Goal: Task Accomplishment & Management: Use online tool/utility

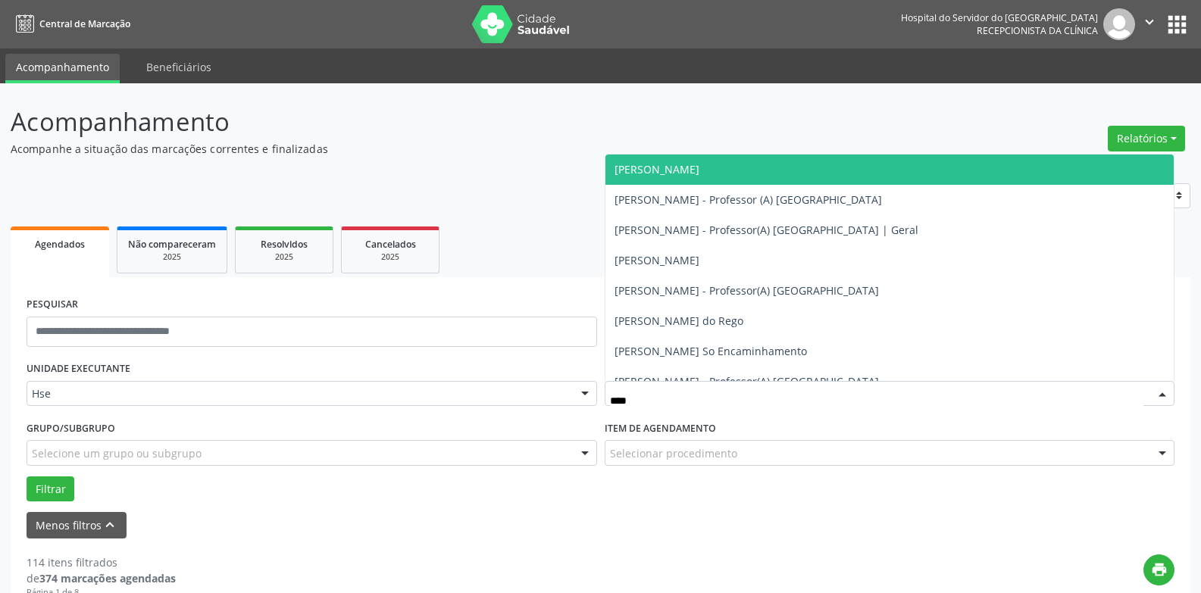
type input "*****"
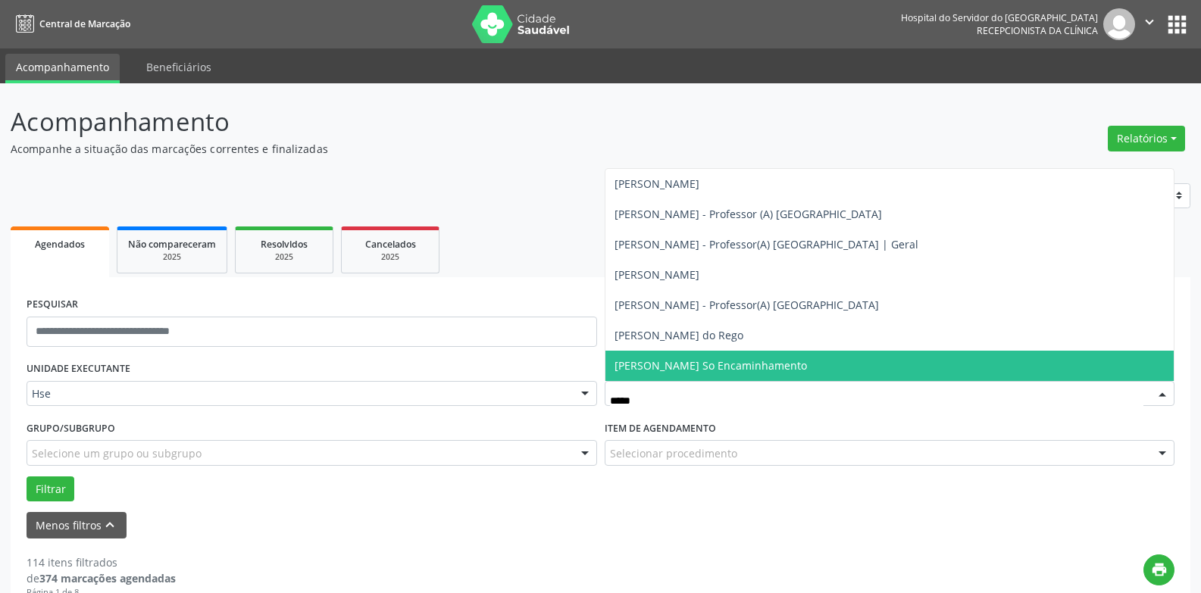
click at [742, 371] on span "[PERSON_NAME] So Encaminhamento" at bounding box center [710, 365] width 192 height 14
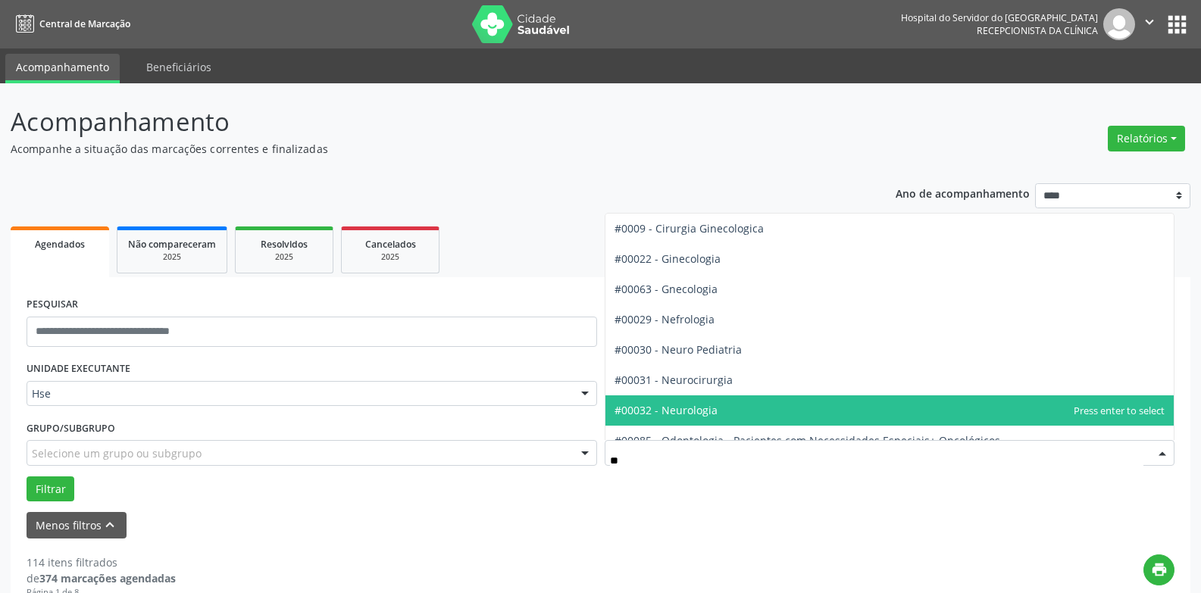
type input "***"
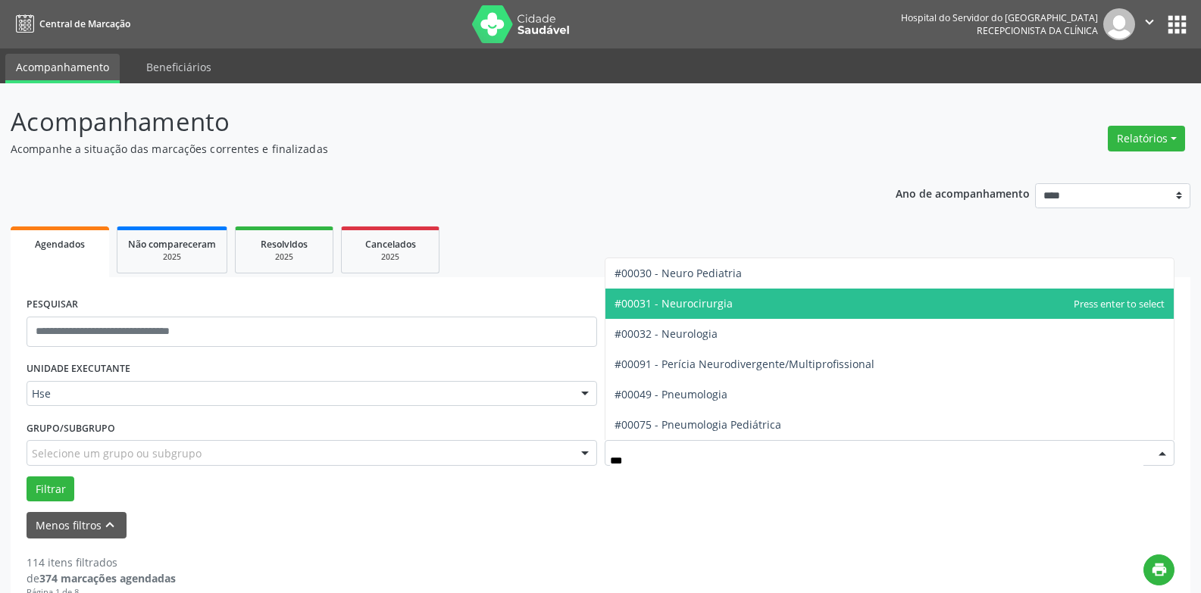
click at [726, 301] on span "#00031 - Neurocirurgia" at bounding box center [673, 303] width 118 height 14
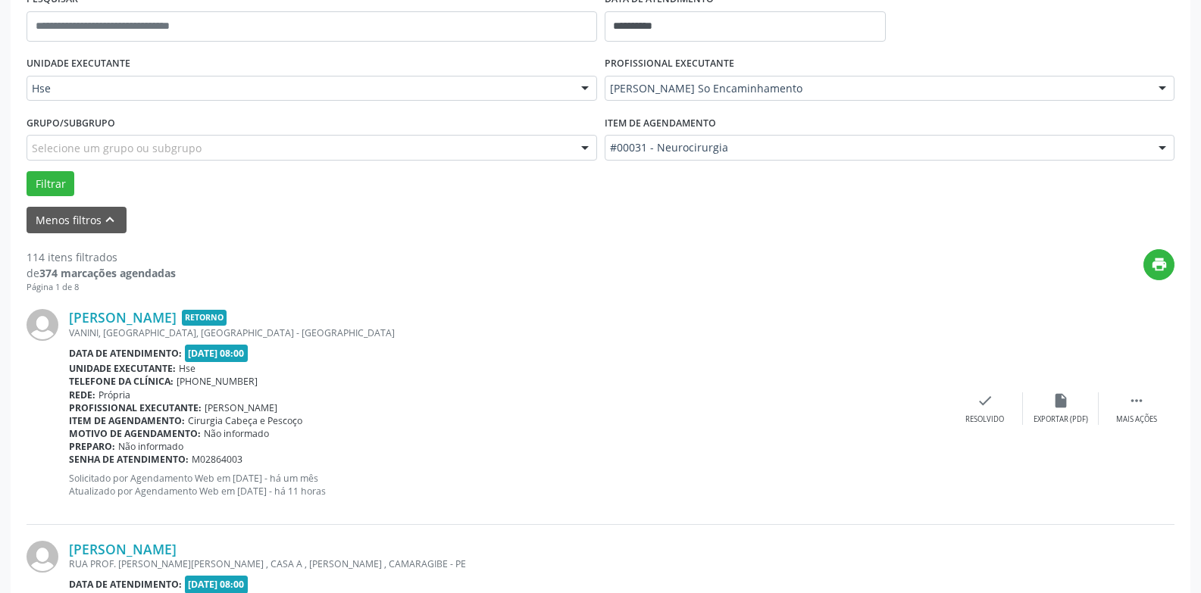
scroll to position [379, 0]
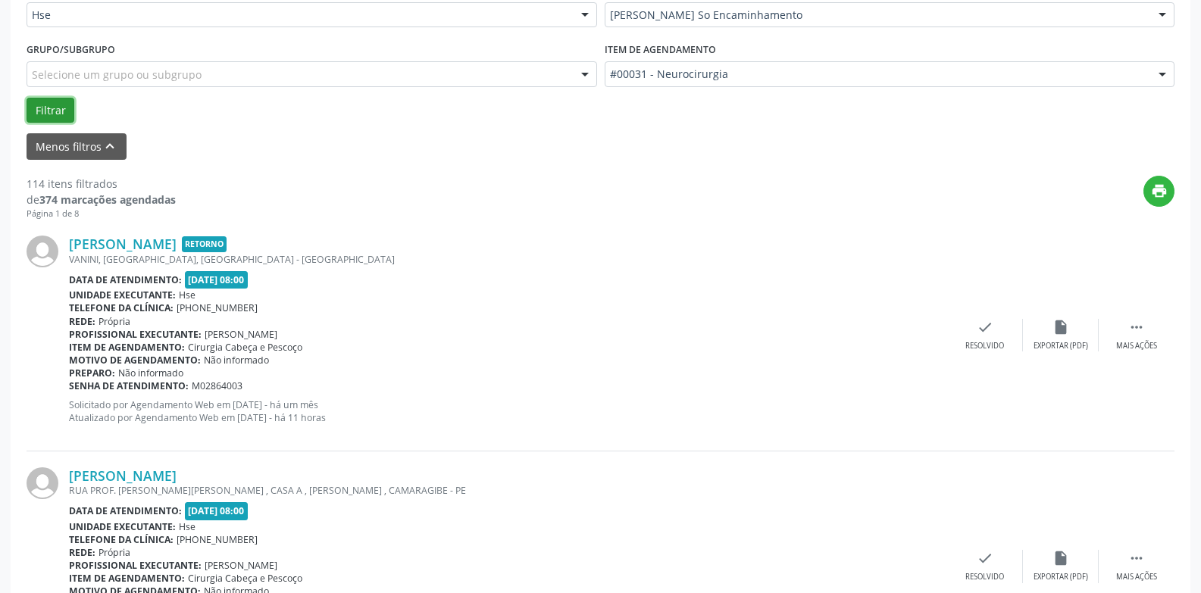
click at [38, 113] on button "Filtrar" at bounding box center [51, 111] width 48 height 26
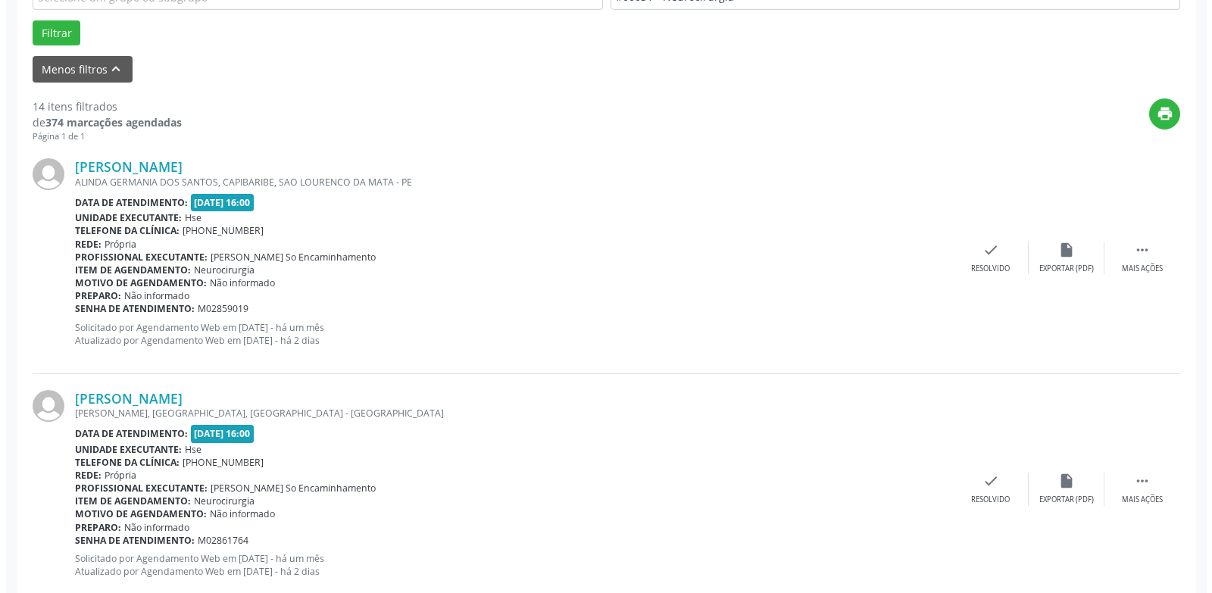
scroll to position [455, 0]
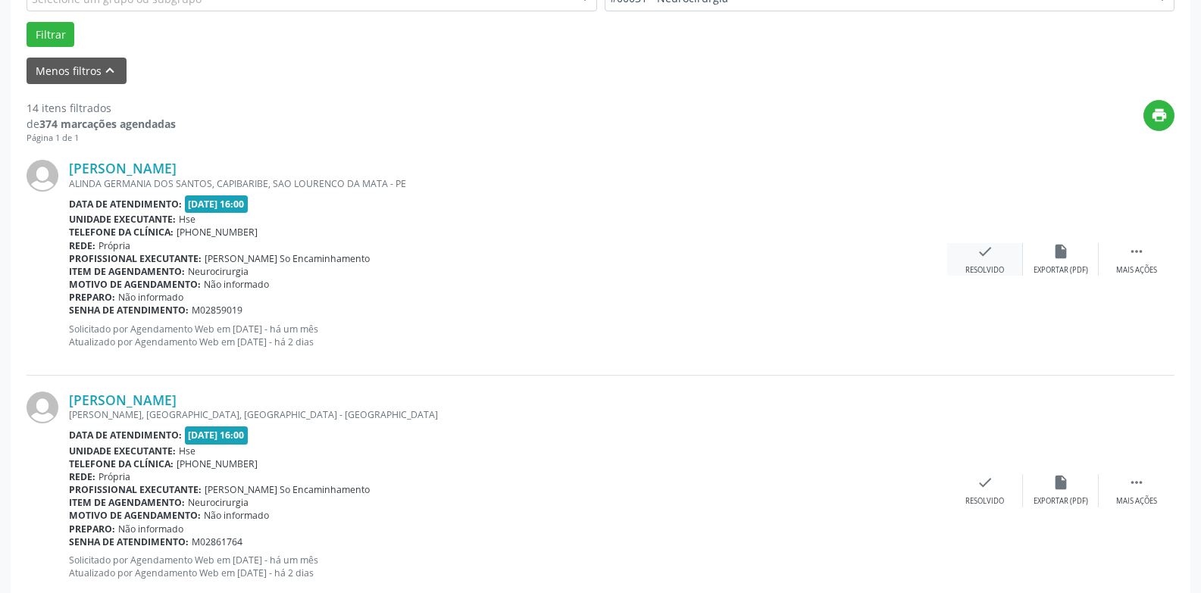
click at [995, 250] on div "check Resolvido" at bounding box center [985, 259] width 76 height 33
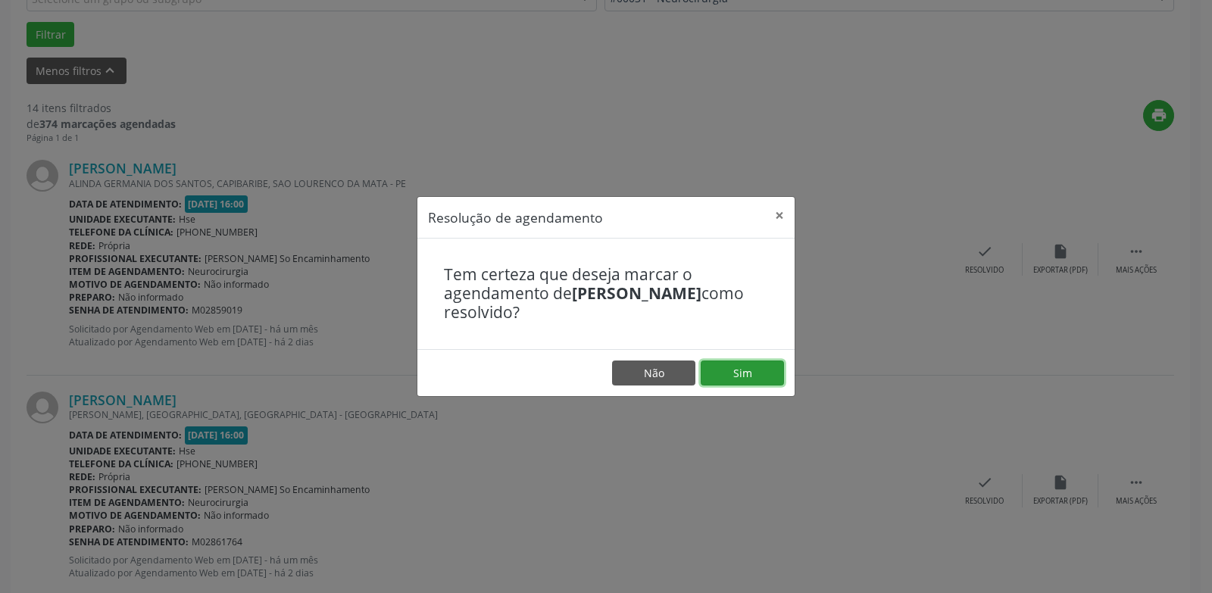
click at [729, 376] on button "Sim" at bounding box center [742, 374] width 83 height 26
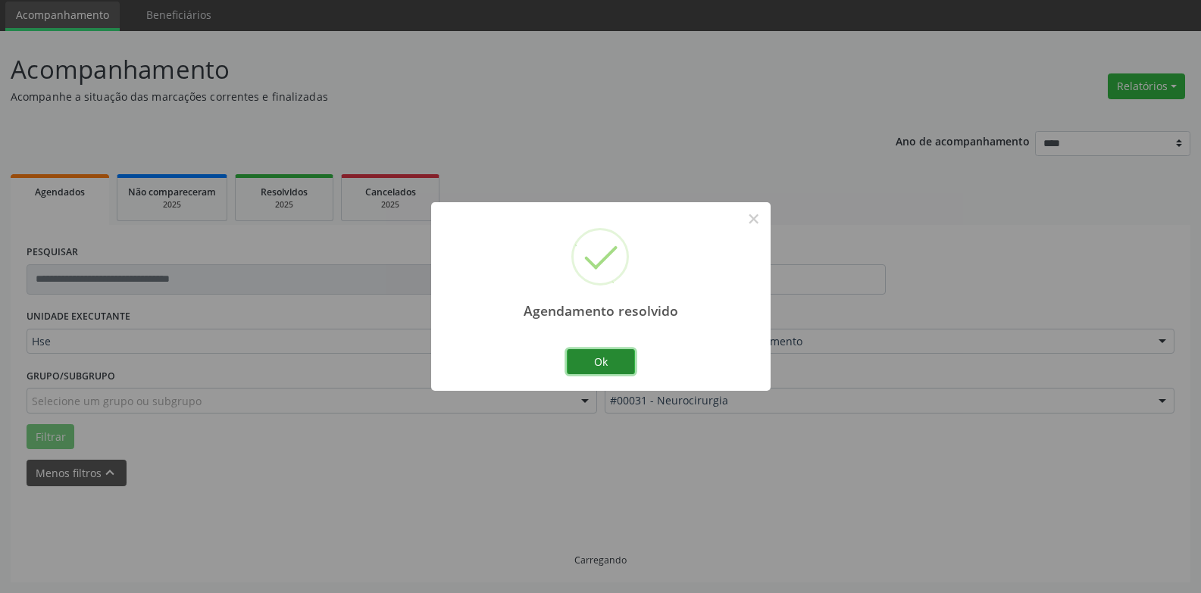
click at [588, 352] on button "Ok" at bounding box center [601, 362] width 68 height 26
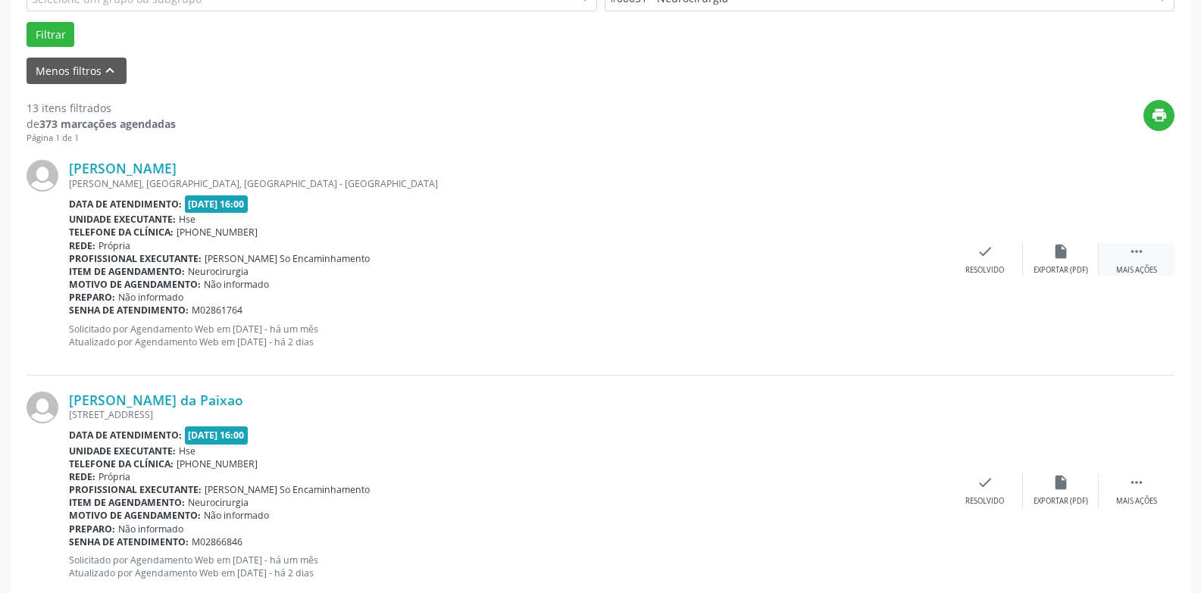
click at [1124, 254] on div " Mais ações" at bounding box center [1136, 259] width 76 height 33
click at [1040, 261] on div "alarm_off Não compareceu" at bounding box center [1061, 259] width 76 height 33
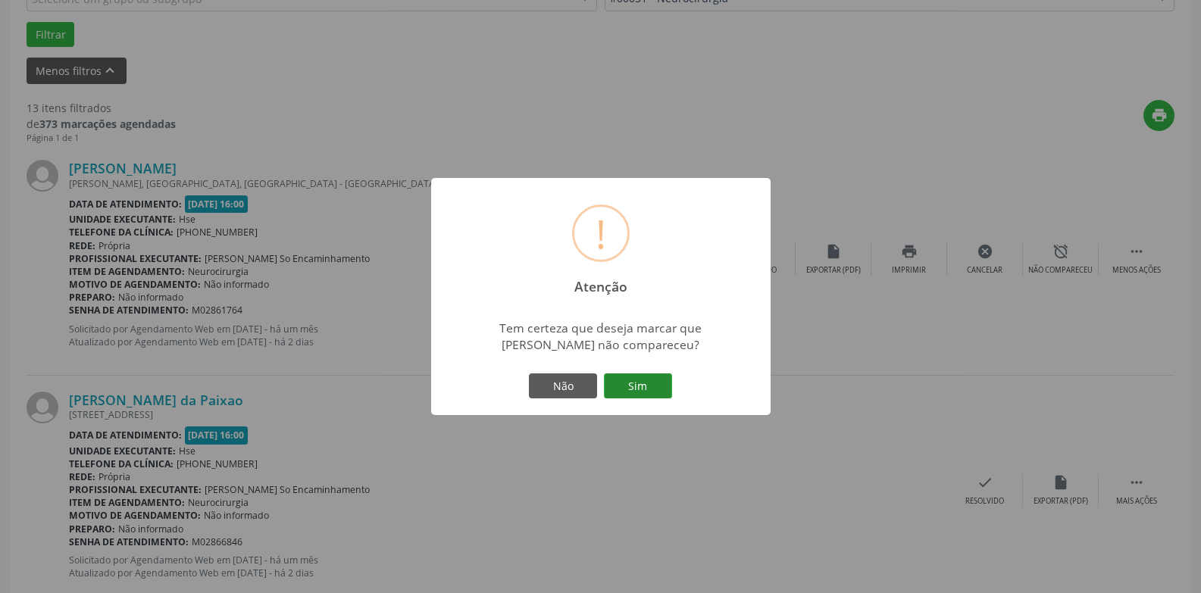
click at [614, 383] on button "Sim" at bounding box center [638, 386] width 68 height 26
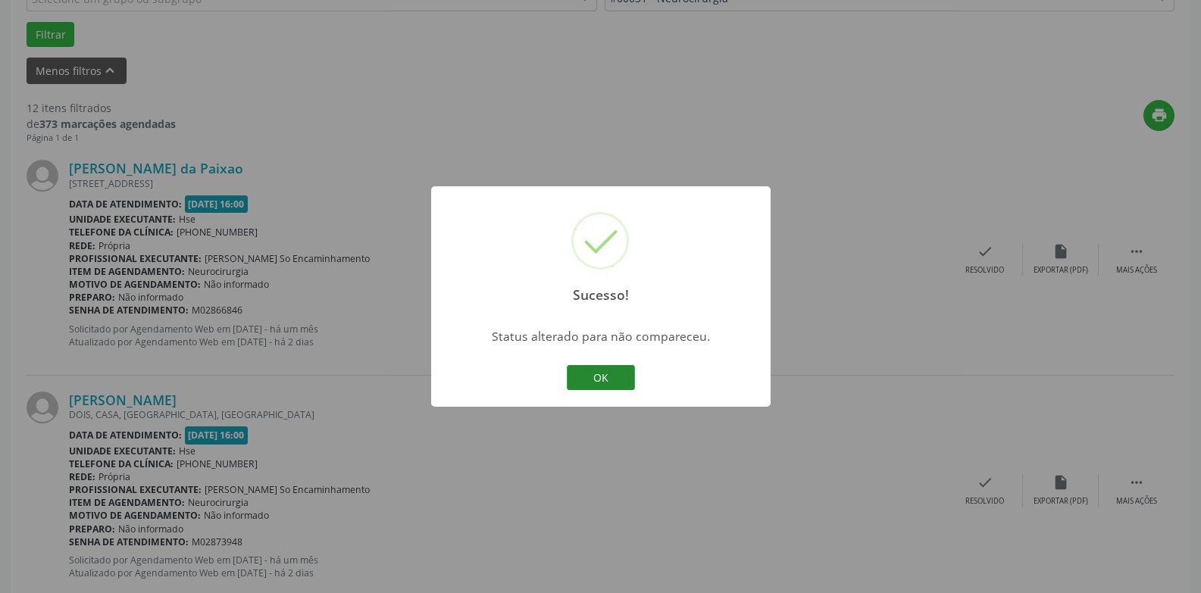
click at [612, 380] on button "OK" at bounding box center [601, 378] width 68 height 26
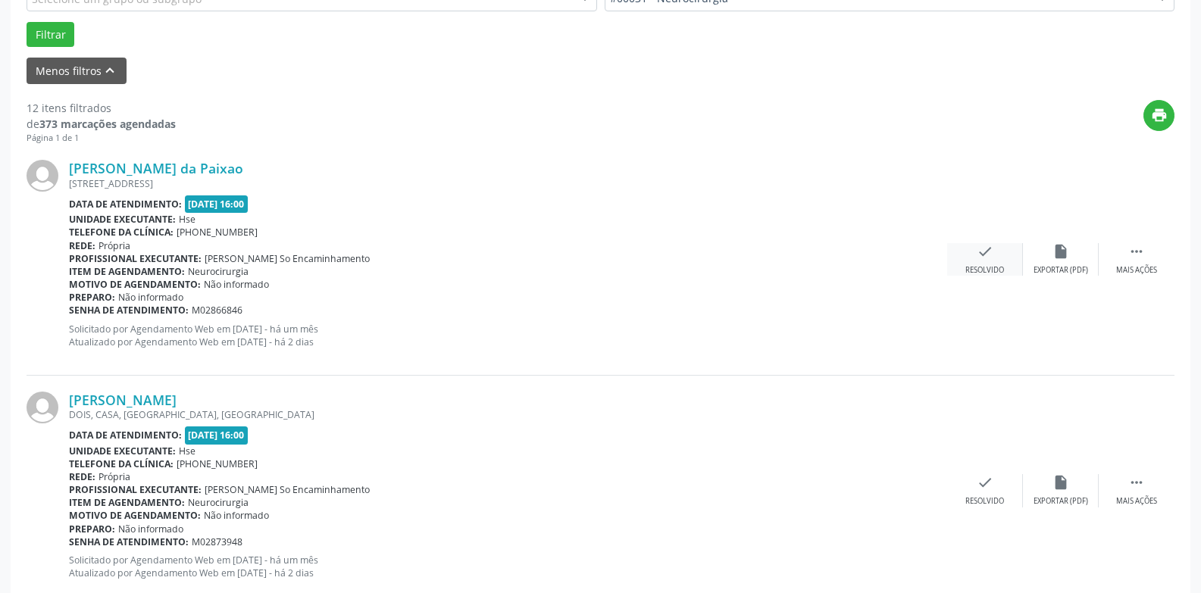
click at [976, 268] on div "Resolvido" at bounding box center [984, 270] width 39 height 11
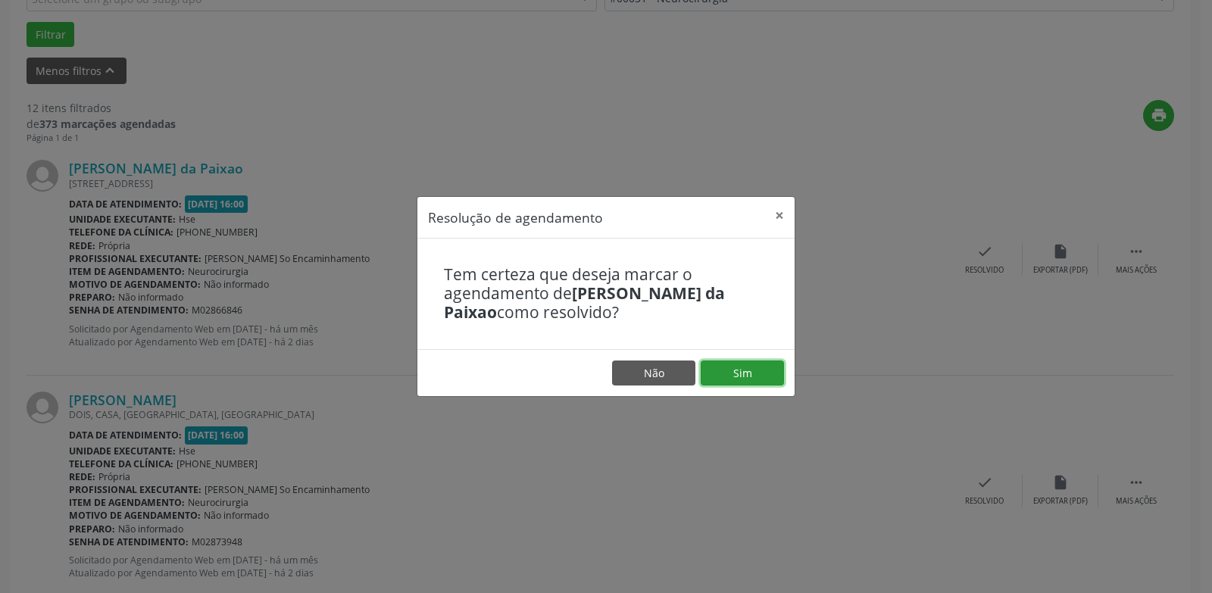
click at [768, 376] on button "Sim" at bounding box center [742, 374] width 83 height 26
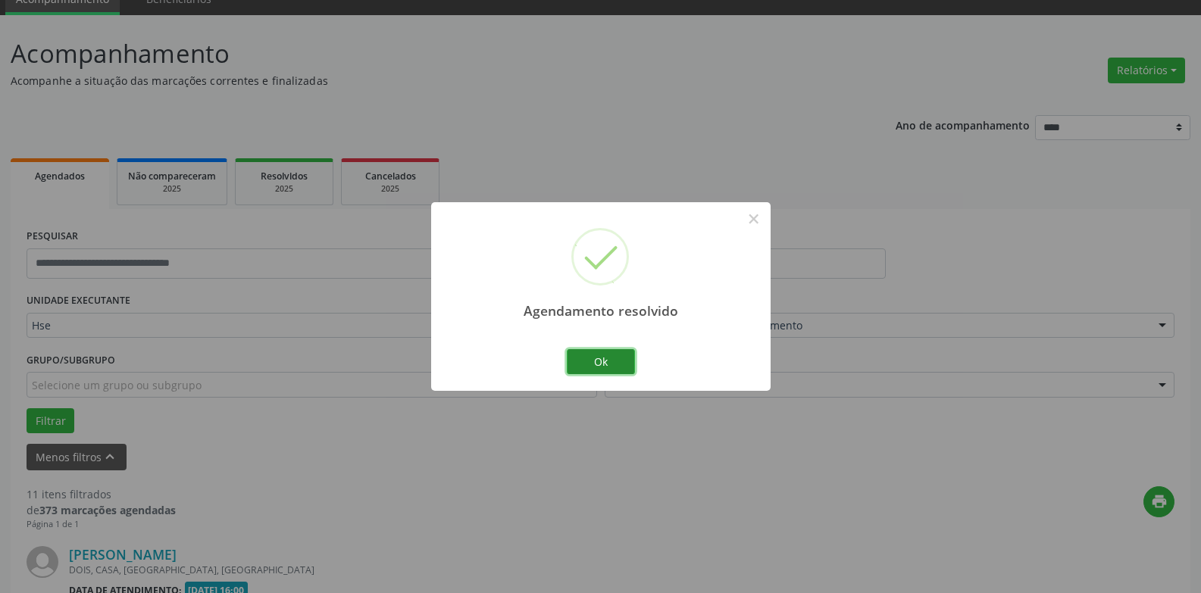
click at [580, 360] on button "Ok" at bounding box center [601, 362] width 68 height 26
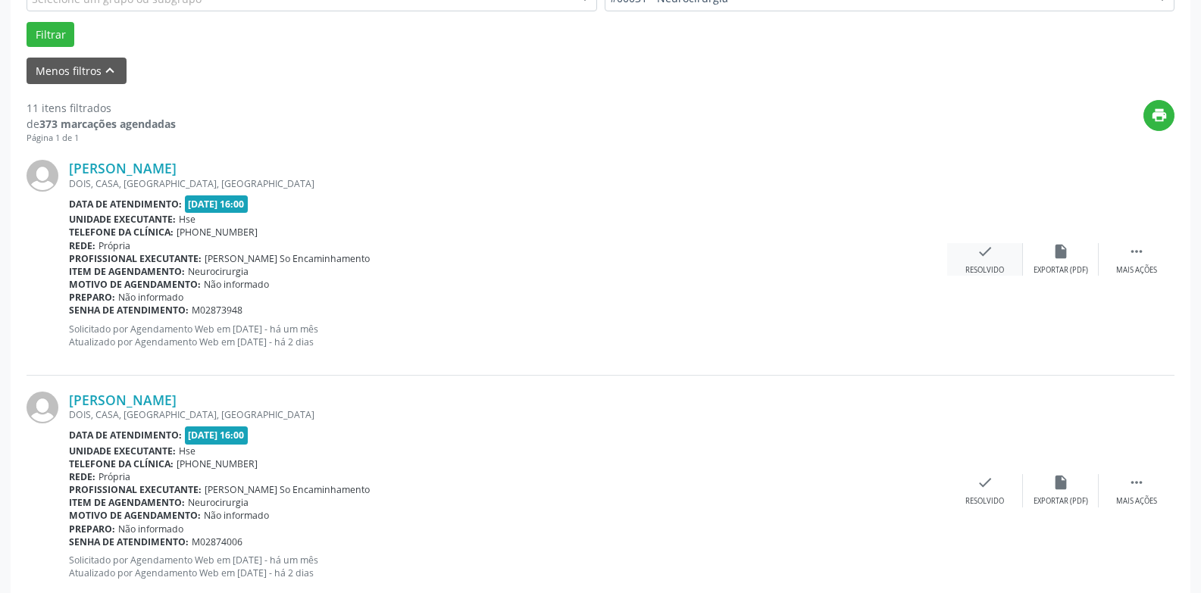
click at [994, 256] on div "check Resolvido" at bounding box center [985, 259] width 76 height 33
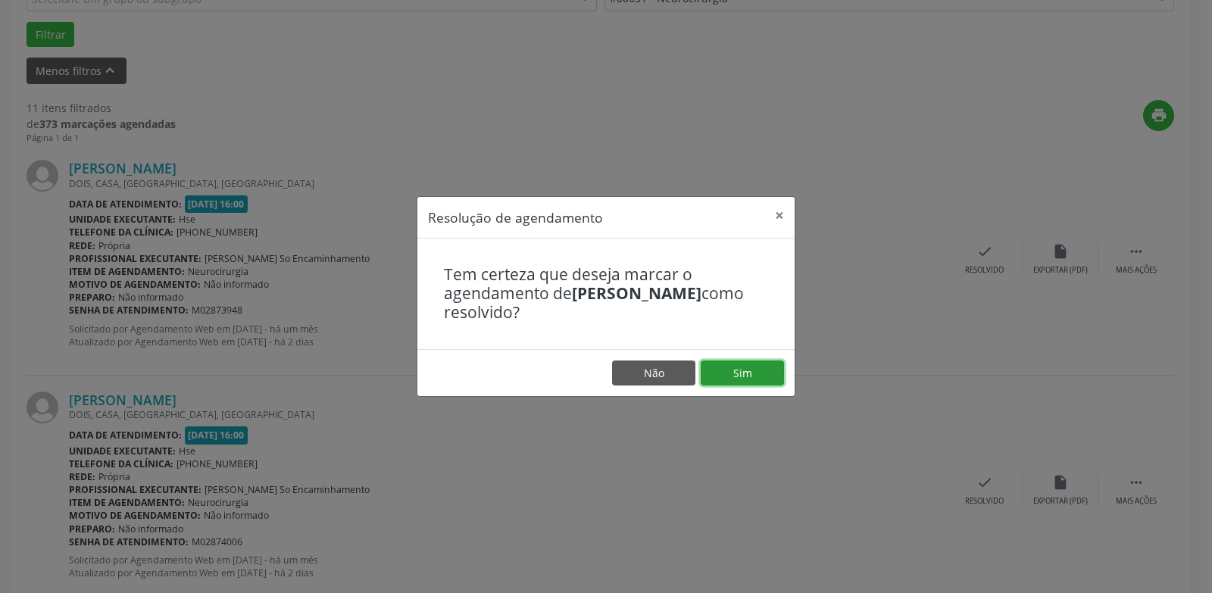
click at [747, 376] on button "Sim" at bounding box center [742, 374] width 83 height 26
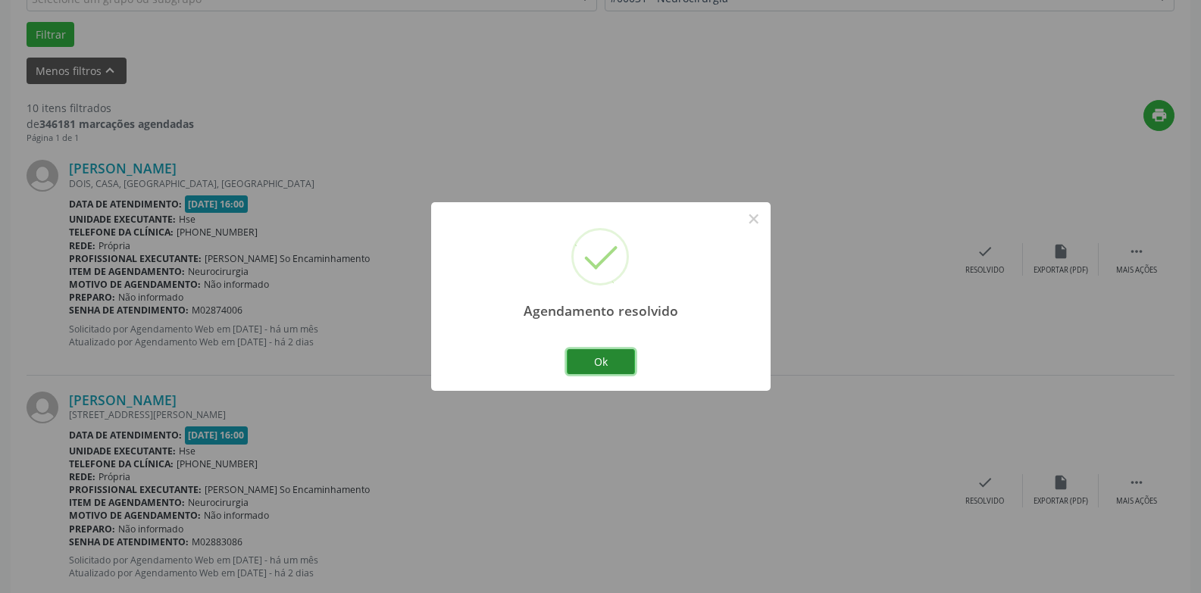
click at [620, 356] on button "Ok" at bounding box center [601, 362] width 68 height 26
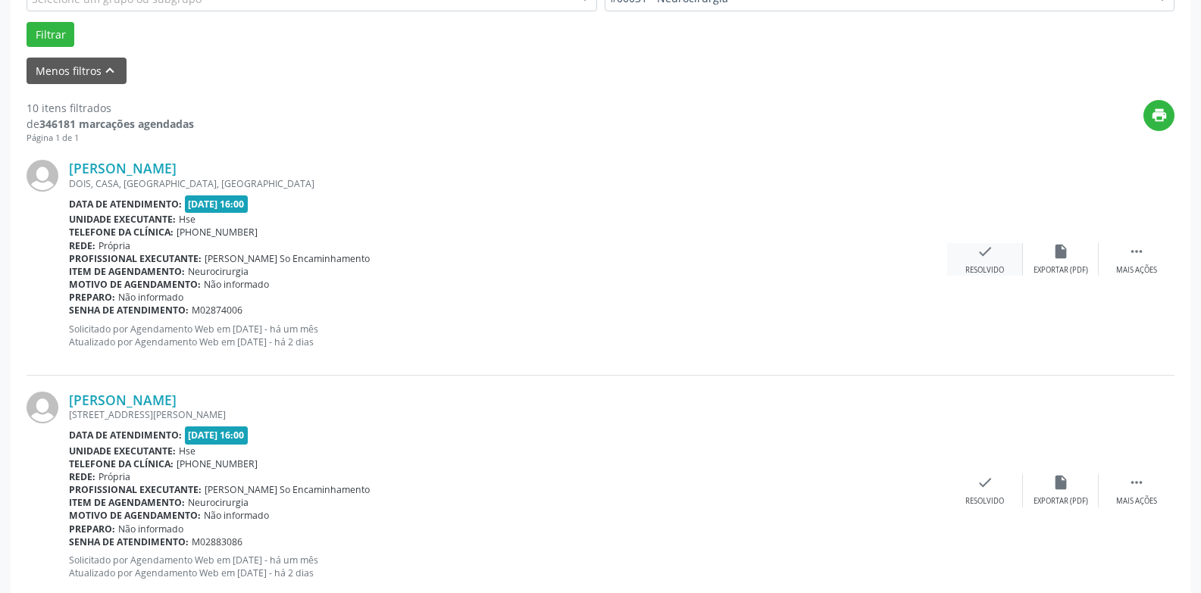
click at [991, 252] on icon "check" at bounding box center [984, 251] width 17 height 17
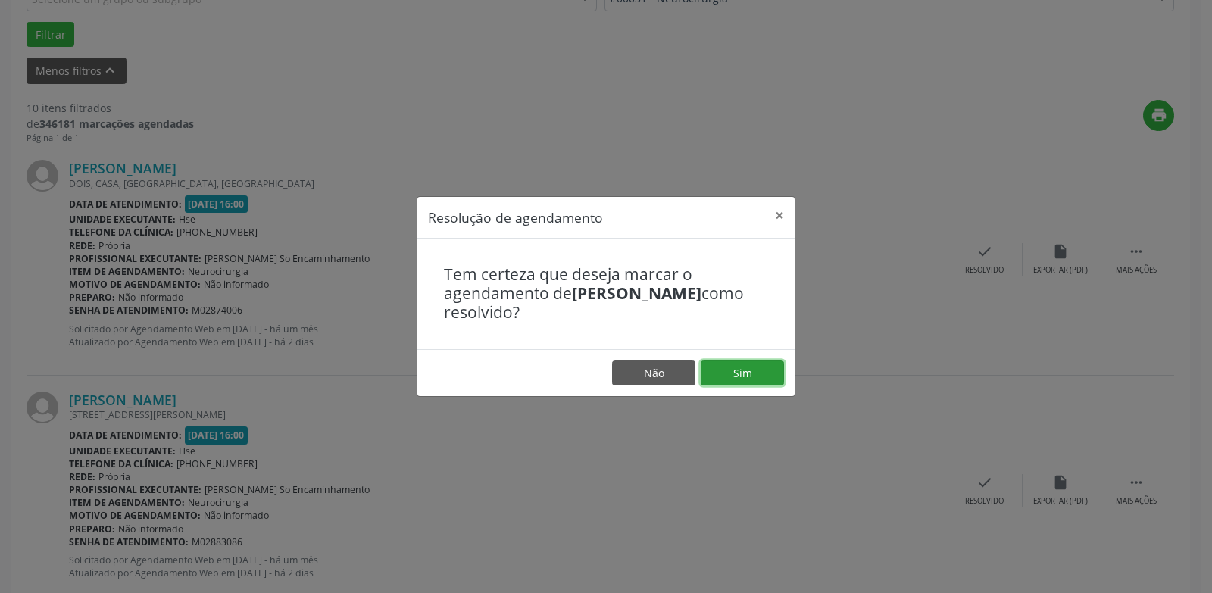
click at [740, 369] on button "Sim" at bounding box center [742, 374] width 83 height 26
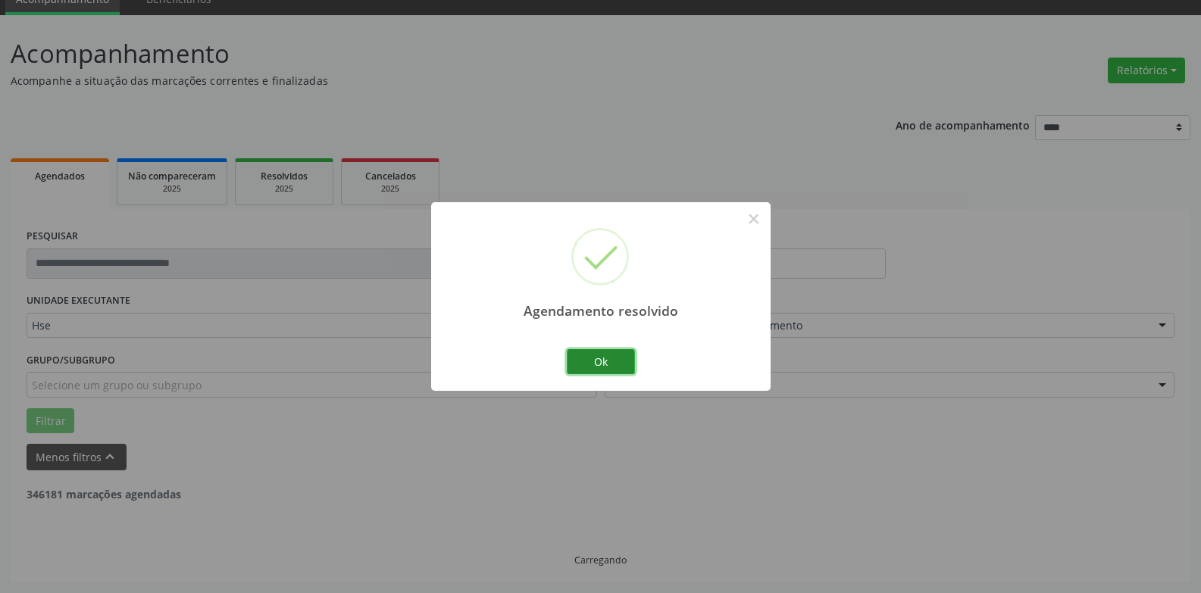
click at [593, 362] on button "Ok" at bounding box center [601, 362] width 68 height 26
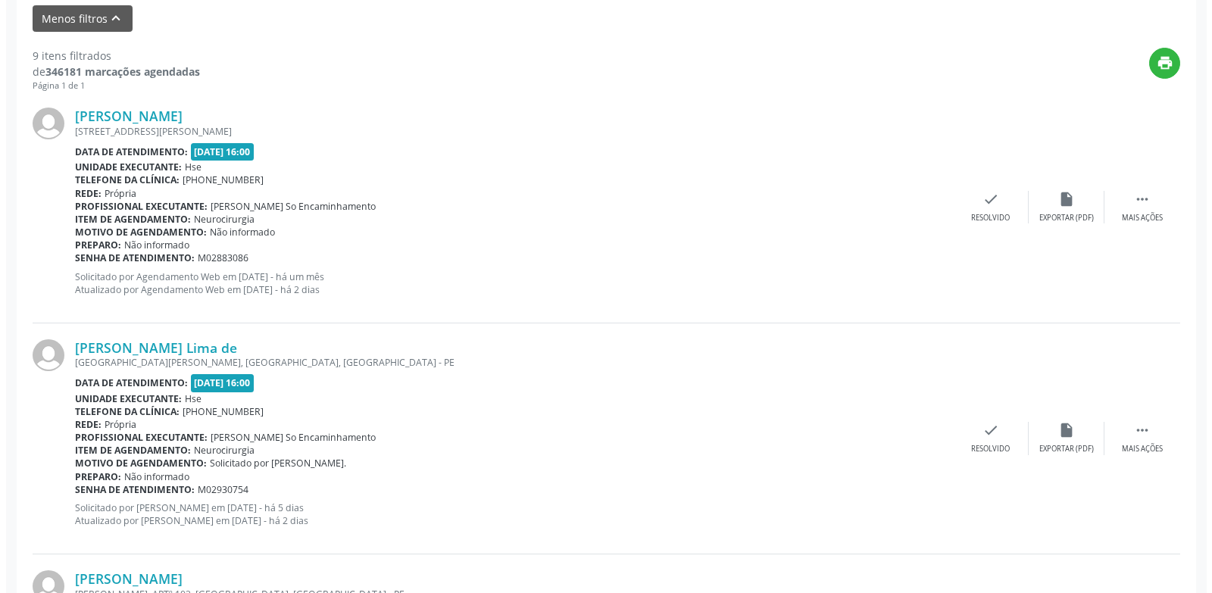
scroll to position [523, 0]
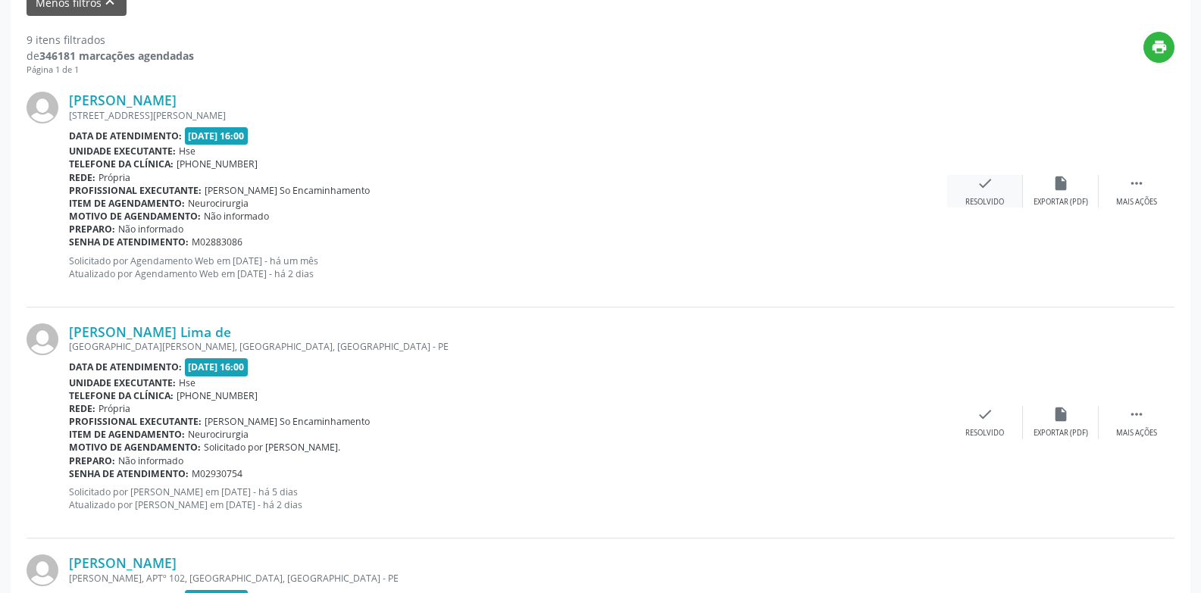
click at [982, 199] on div "Resolvido" at bounding box center [984, 202] width 39 height 11
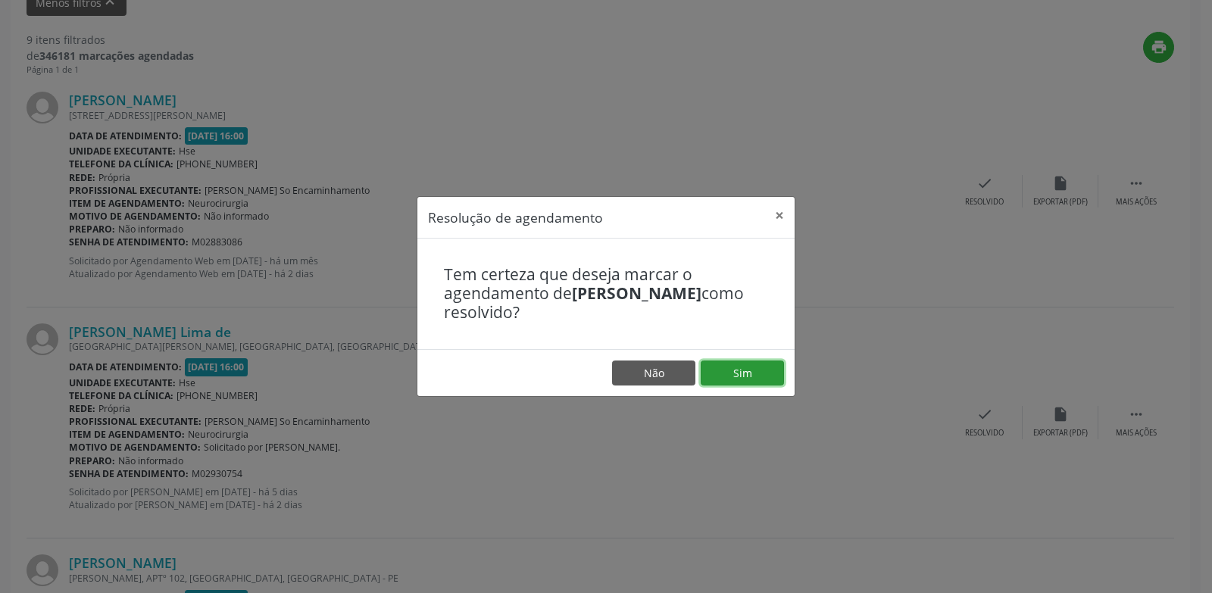
click at [736, 372] on button "Sim" at bounding box center [742, 374] width 83 height 26
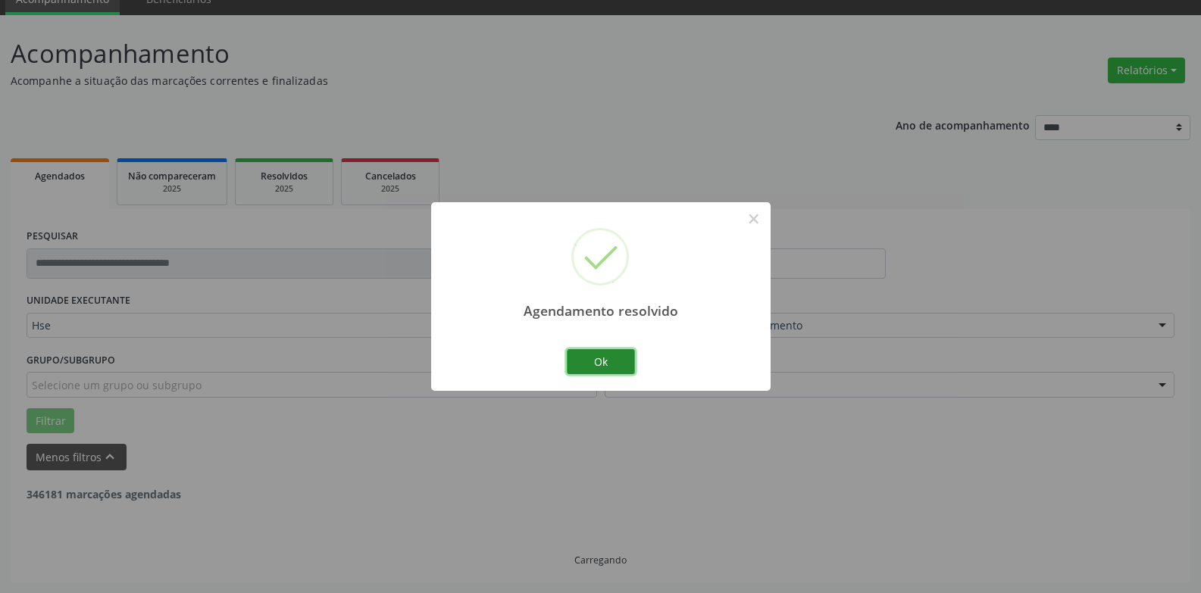
click at [605, 367] on button "Ok" at bounding box center [601, 362] width 68 height 26
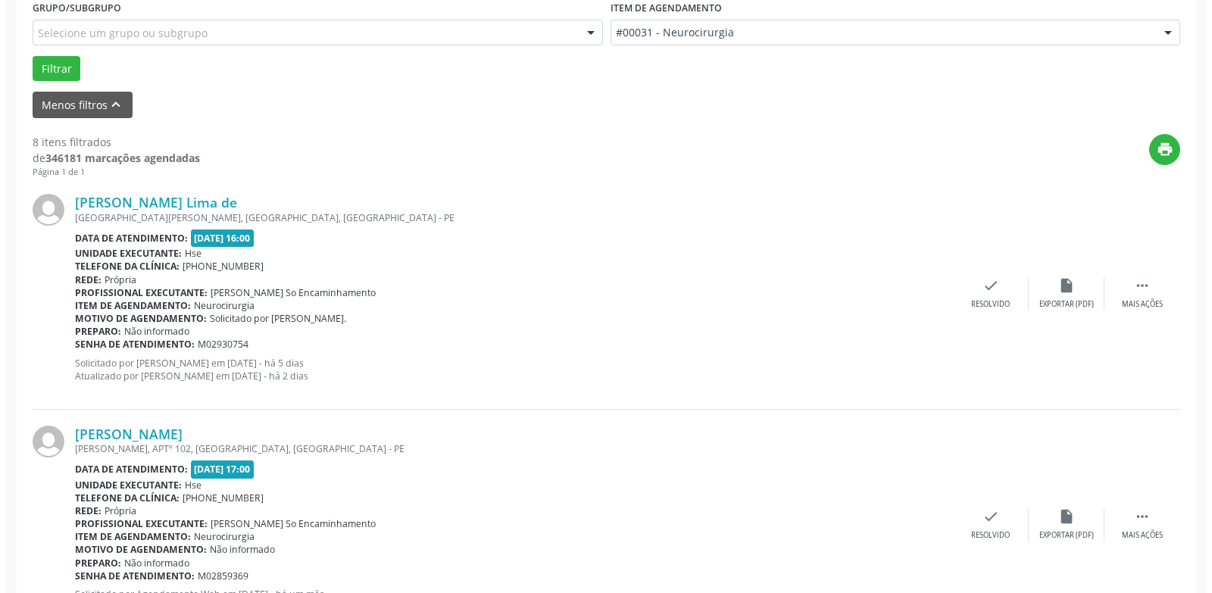
scroll to position [447, 0]
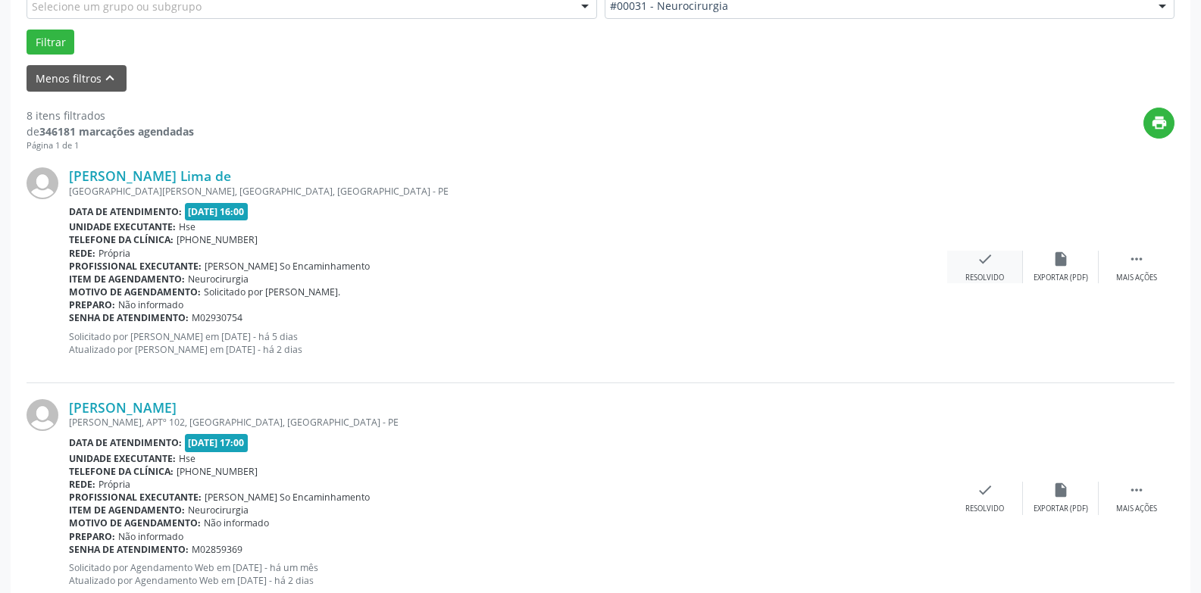
click at [979, 277] on div "Resolvido" at bounding box center [984, 278] width 39 height 11
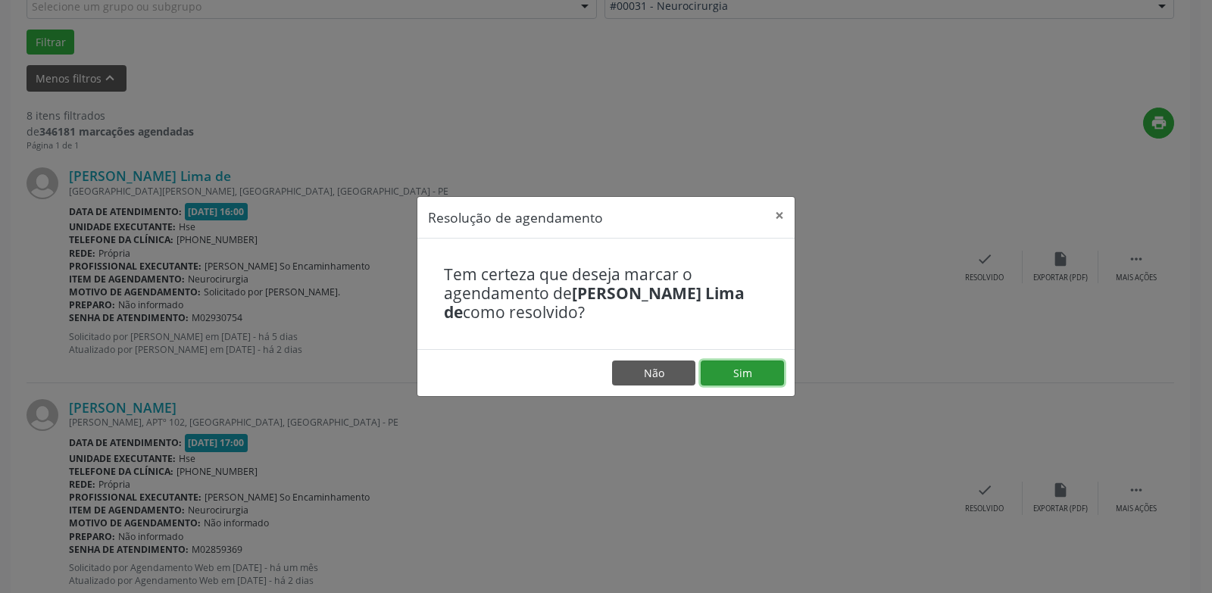
click at [762, 383] on button "Sim" at bounding box center [742, 374] width 83 height 26
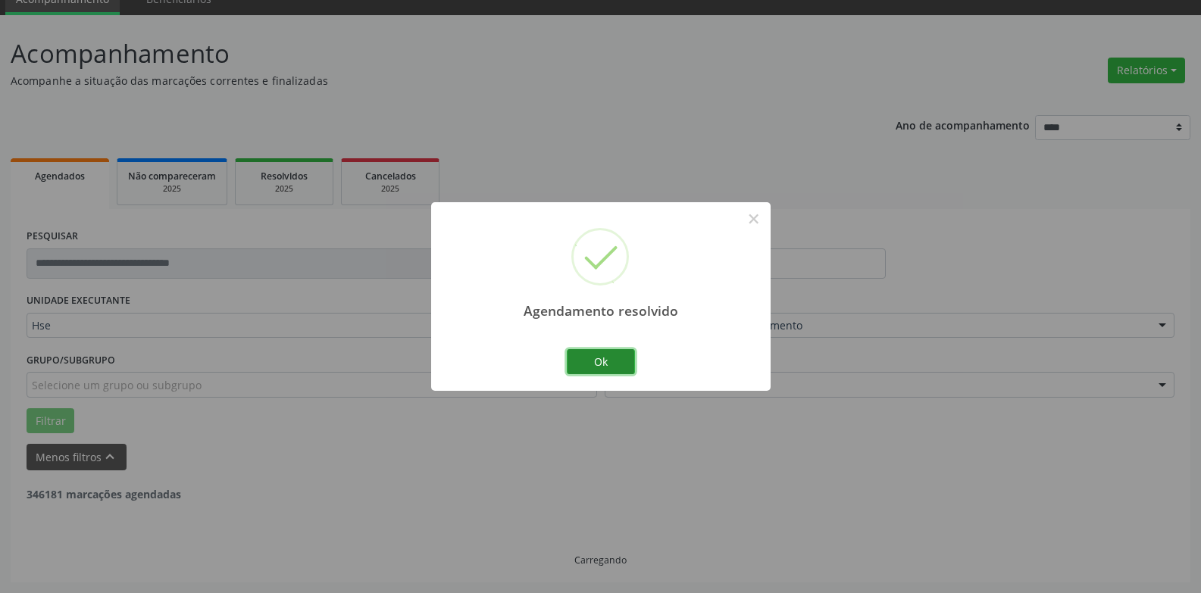
click at [598, 353] on button "Ok" at bounding box center [601, 362] width 68 height 26
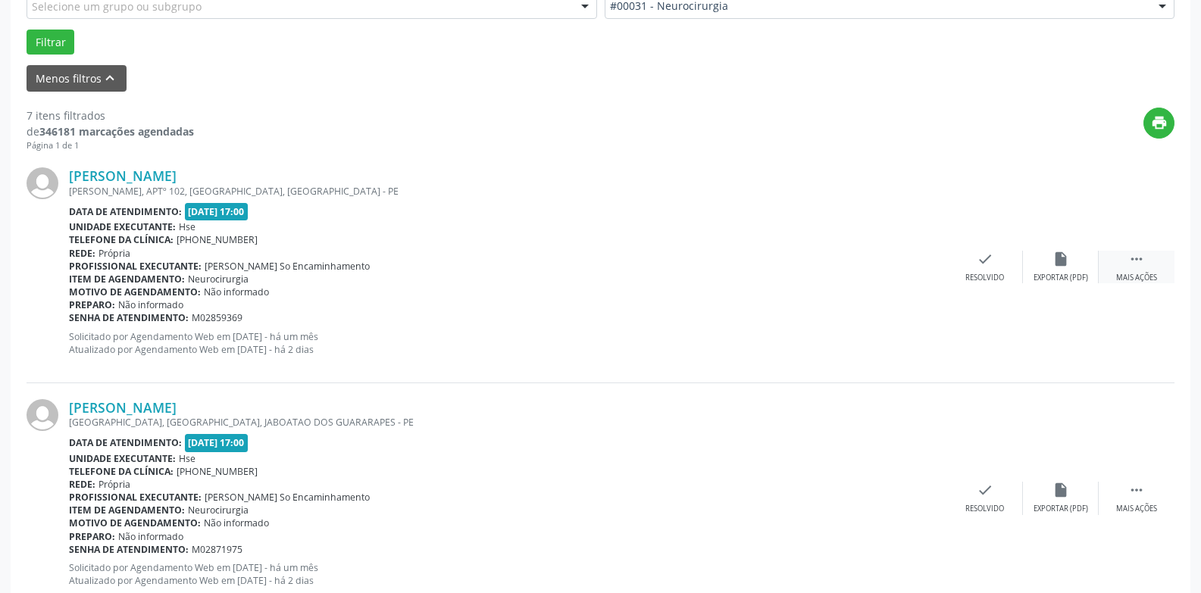
drag, startPoint x: 1129, startPoint y: 268, endPoint x: 1117, endPoint y: 267, distance: 11.5
click at [1129, 267] on div " Mais ações" at bounding box center [1136, 267] width 76 height 33
click at [1061, 276] on div "Não compareceu" at bounding box center [1060, 278] width 64 height 11
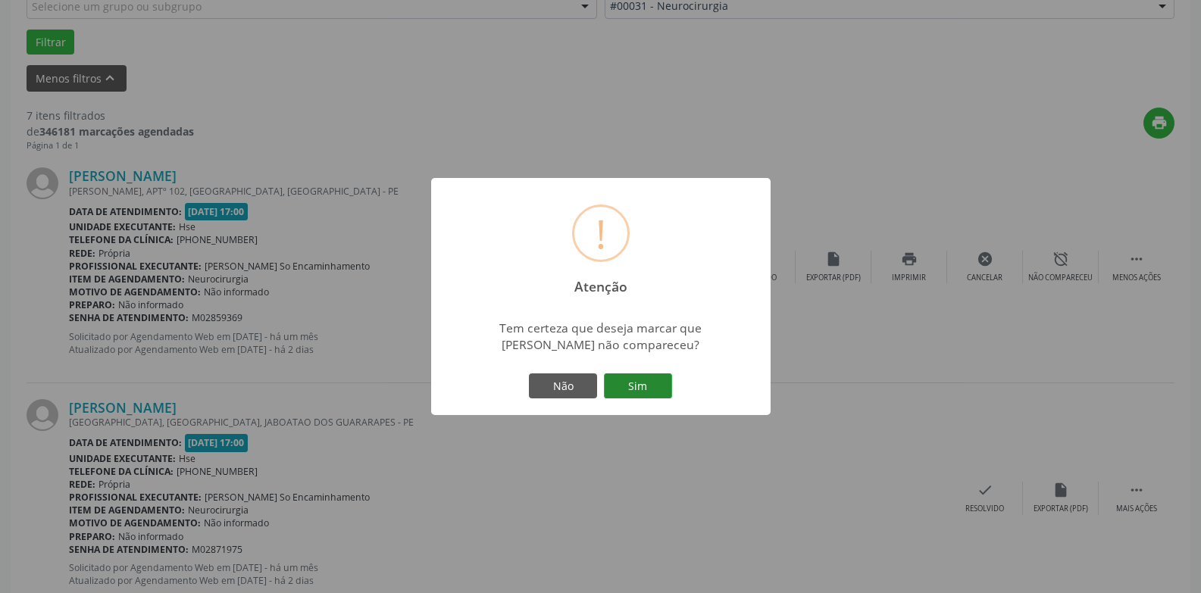
click at [651, 388] on button "Sim" at bounding box center [638, 386] width 68 height 26
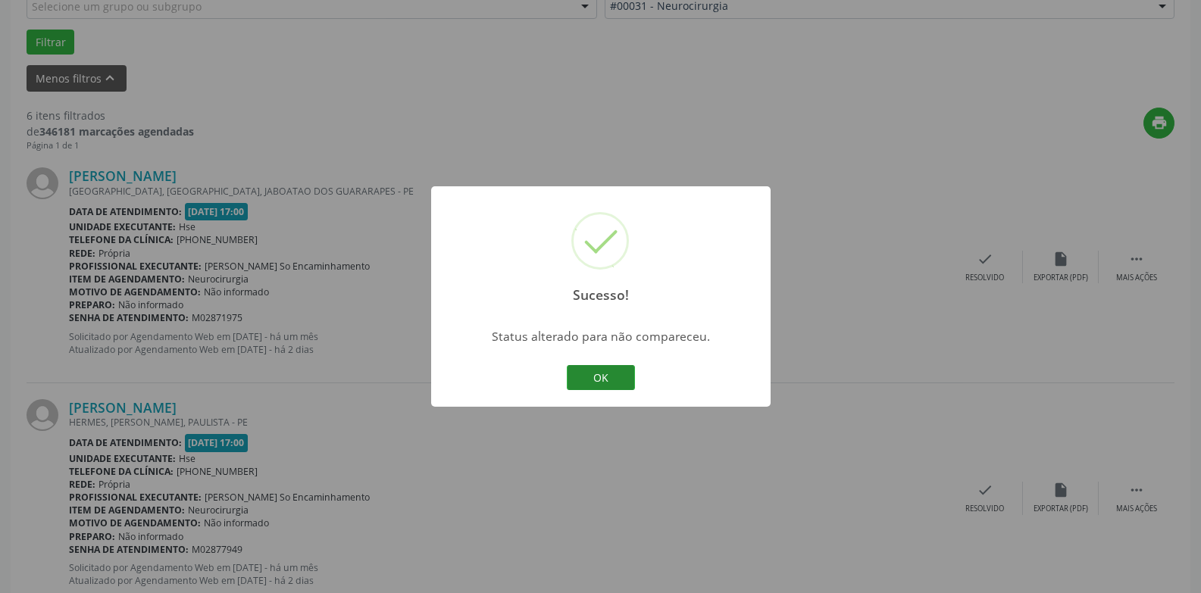
click at [613, 384] on button "OK" at bounding box center [601, 378] width 68 height 26
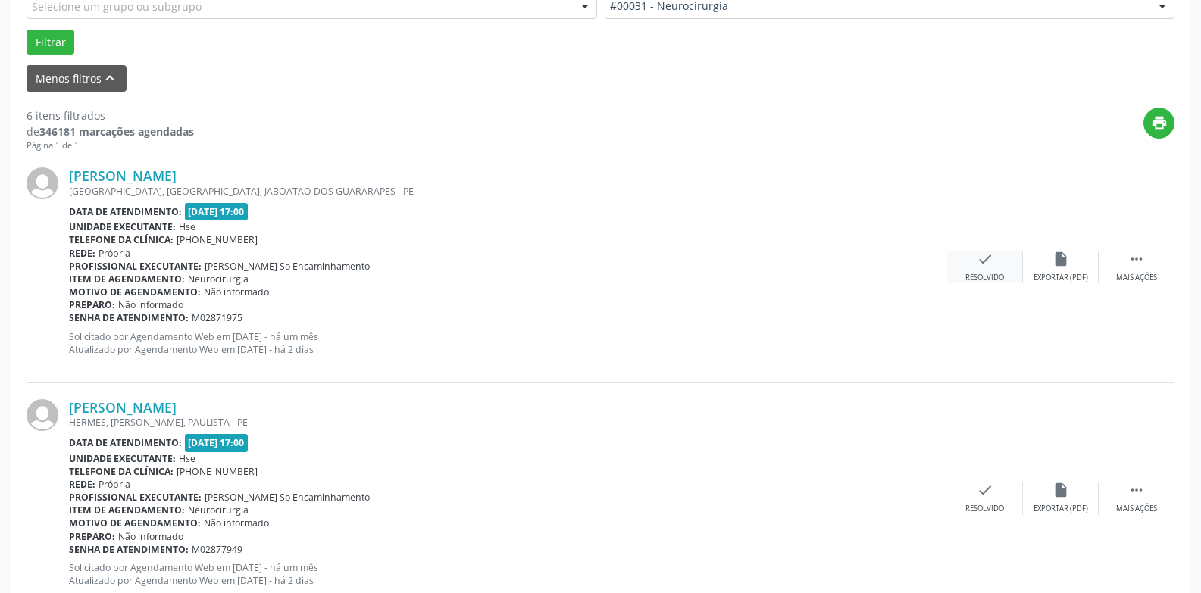
click at [994, 264] on div "check Resolvido" at bounding box center [985, 267] width 76 height 33
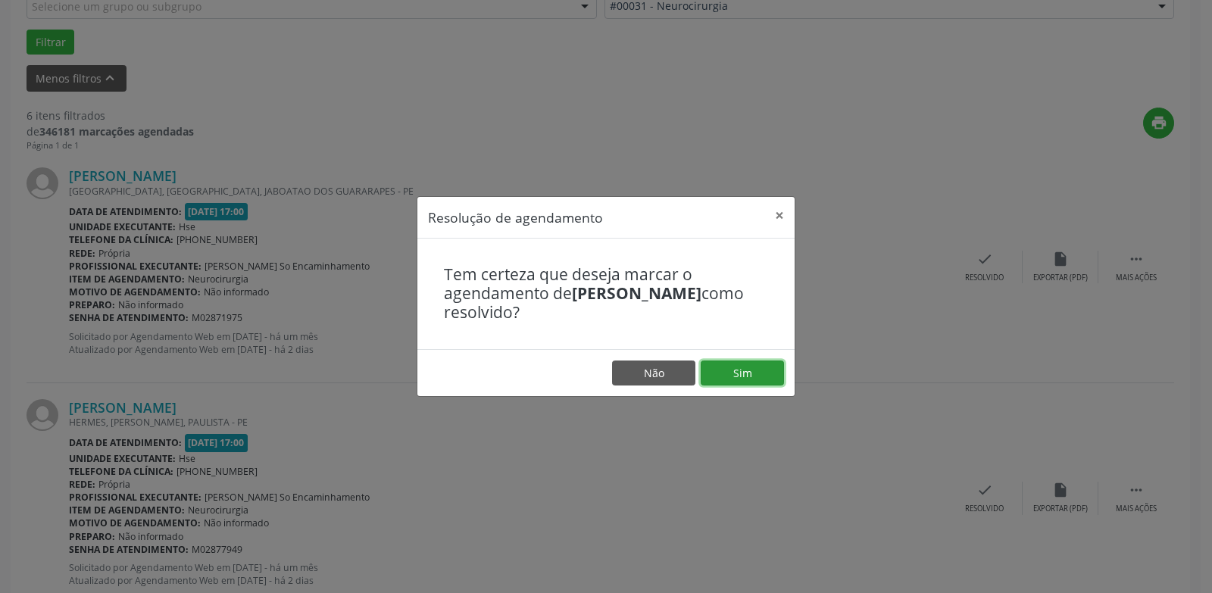
click at [743, 372] on button "Sim" at bounding box center [742, 374] width 83 height 26
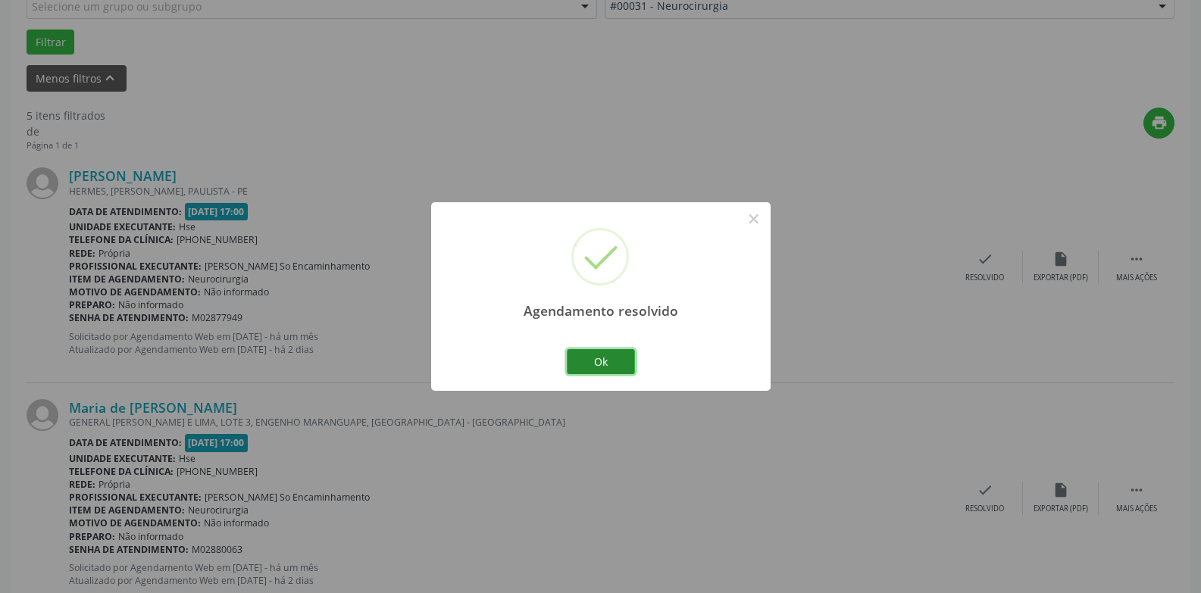
click at [611, 360] on button "Ok" at bounding box center [601, 362] width 68 height 26
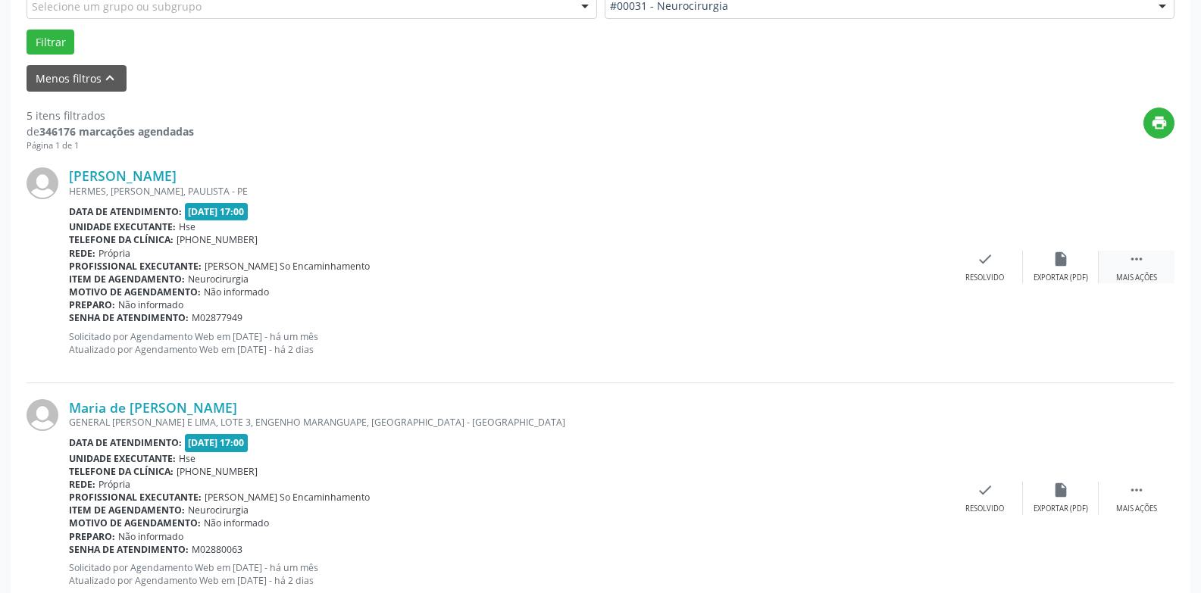
click at [1132, 270] on div " Mais ações" at bounding box center [1136, 267] width 76 height 33
click at [1062, 270] on div "alarm_off Não compareceu" at bounding box center [1061, 267] width 76 height 33
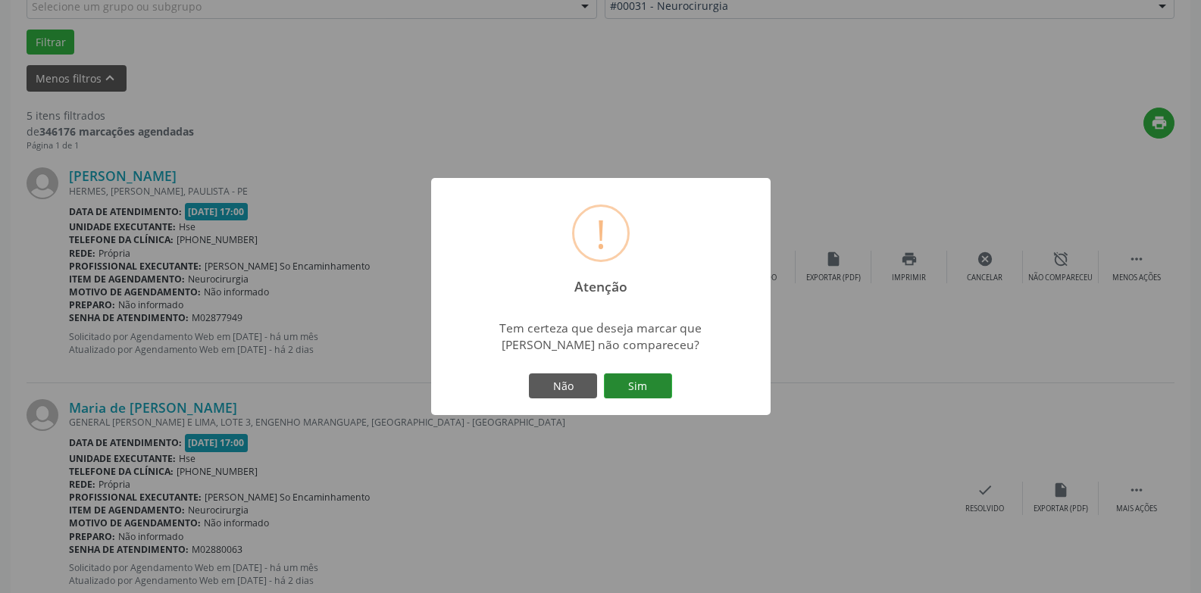
click at [628, 392] on button "Sim" at bounding box center [638, 386] width 68 height 26
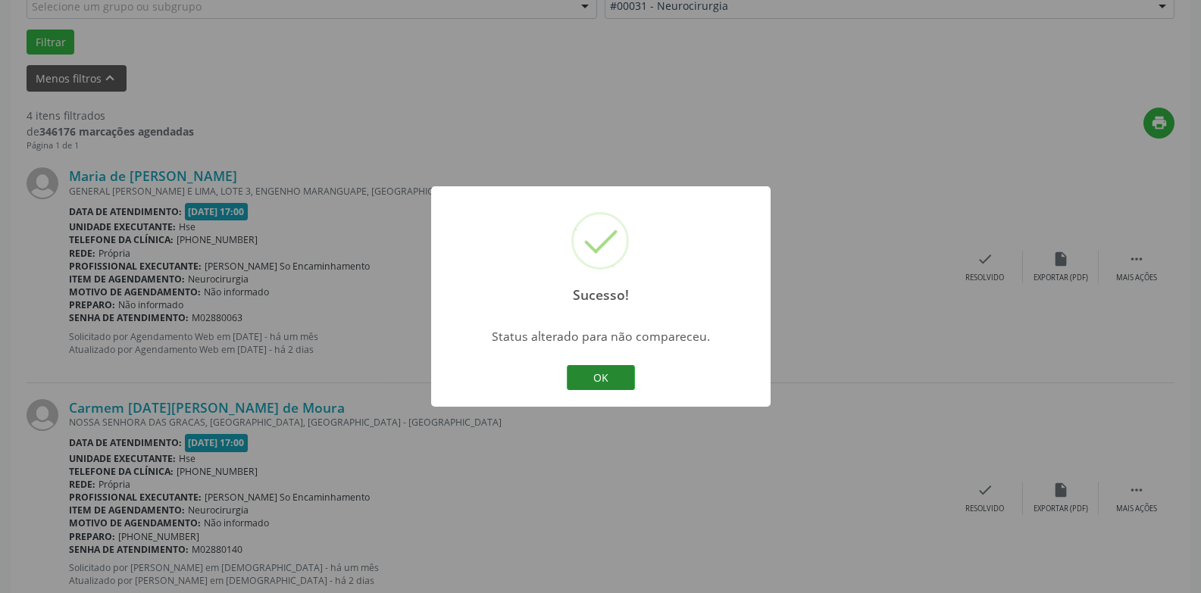
click at [601, 376] on button "OK" at bounding box center [601, 378] width 68 height 26
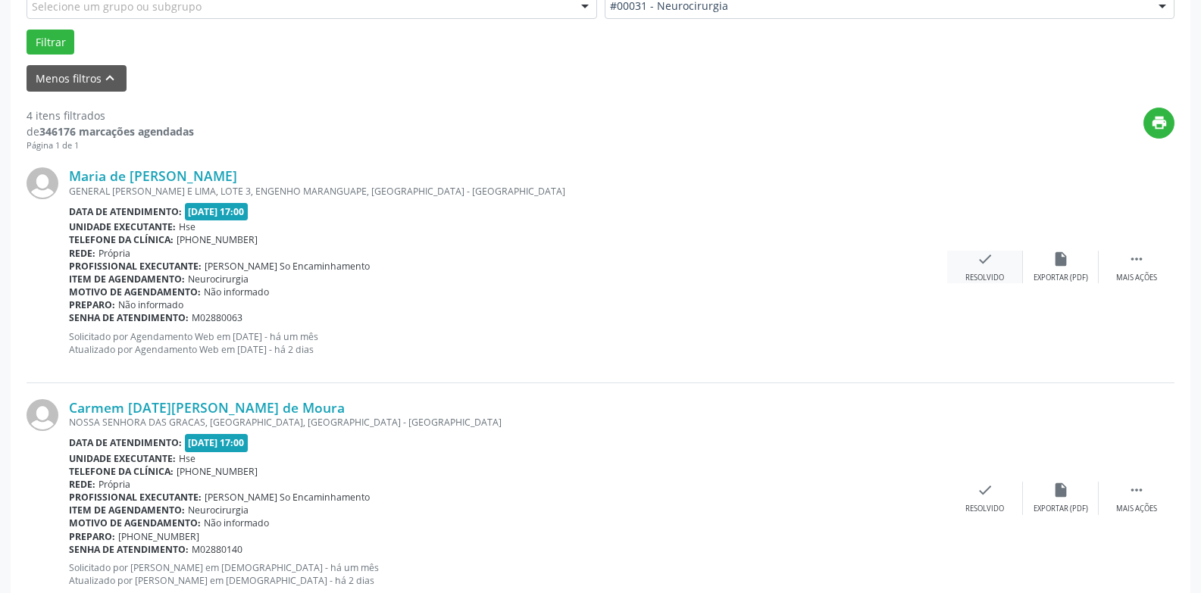
click at [985, 273] on div "Resolvido" at bounding box center [984, 278] width 39 height 11
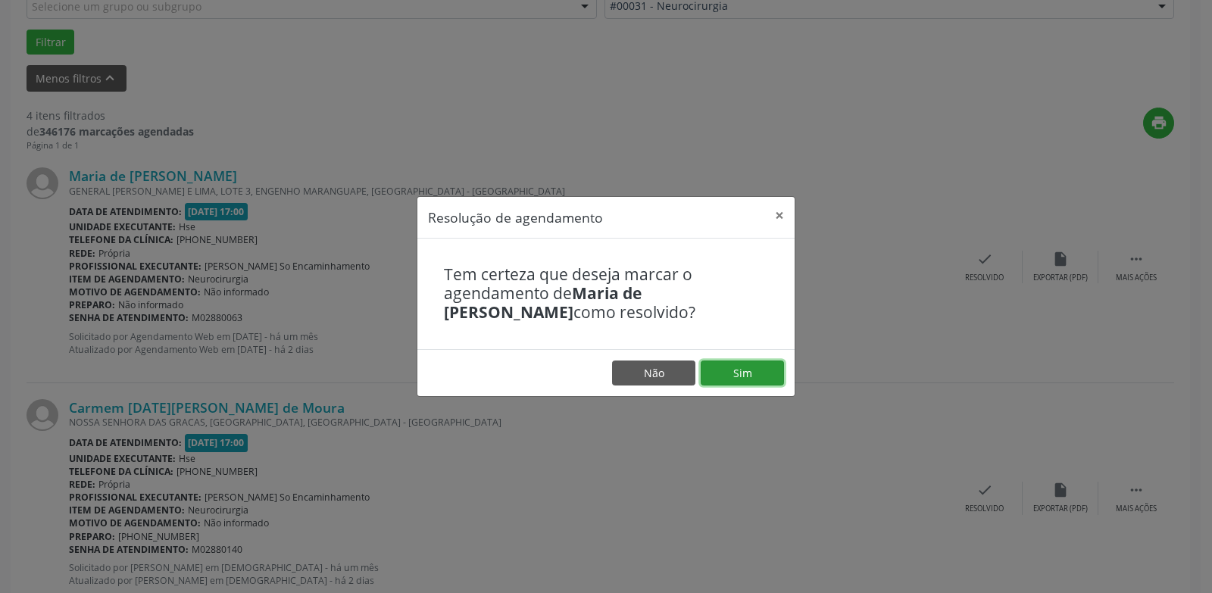
click at [736, 375] on button "Sim" at bounding box center [742, 374] width 83 height 26
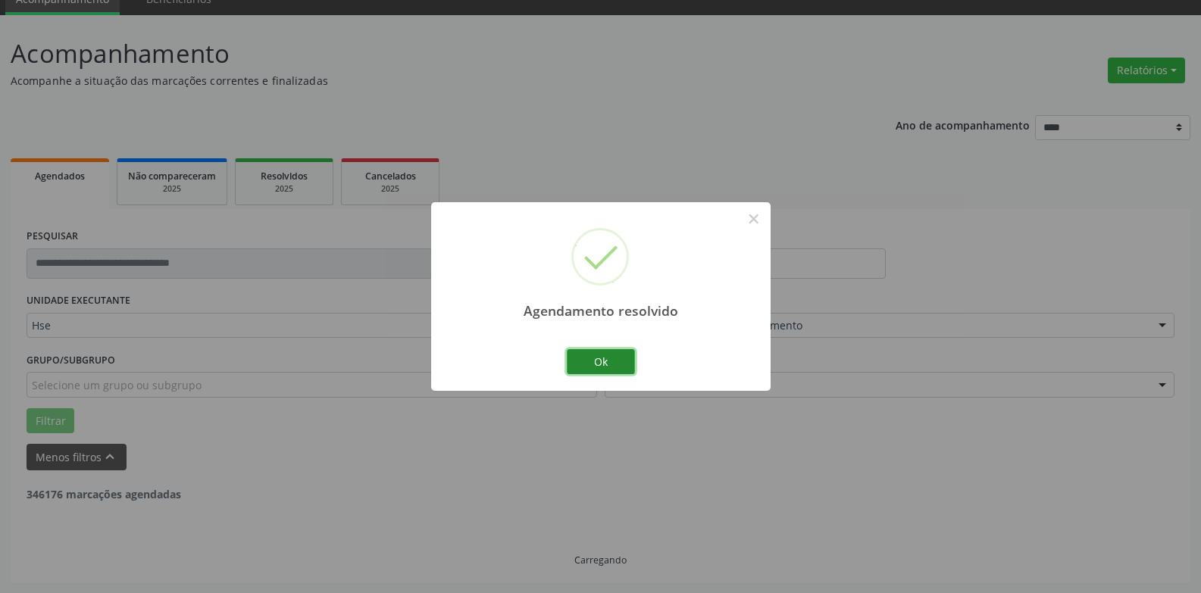
click at [606, 358] on button "Ok" at bounding box center [601, 362] width 68 height 26
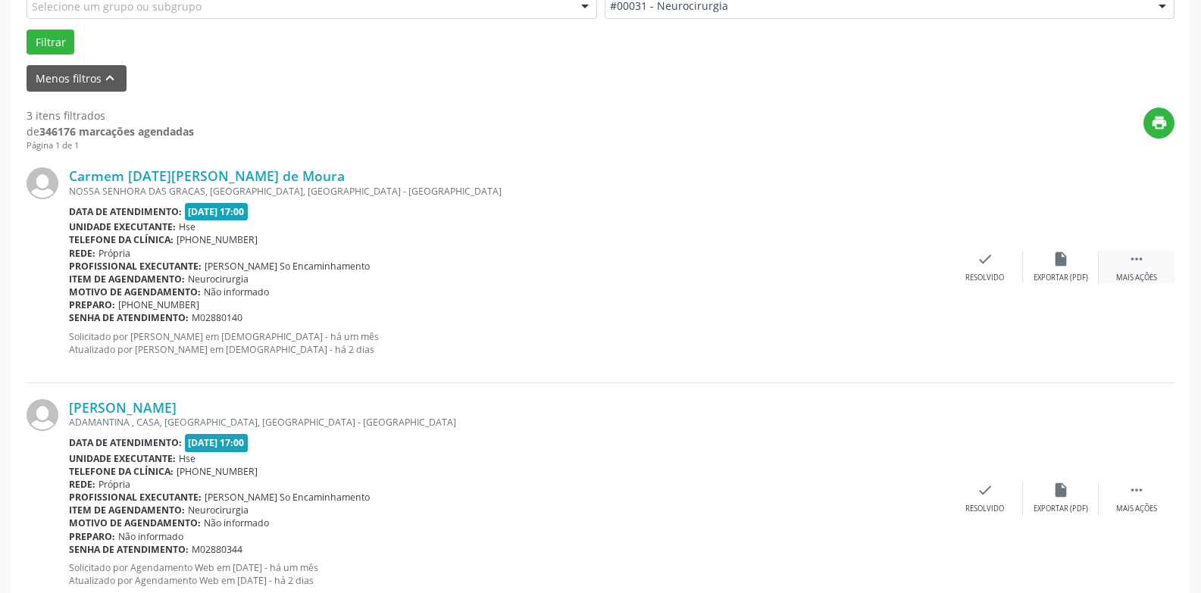
click at [1140, 269] on div " Mais ações" at bounding box center [1136, 267] width 76 height 33
click at [1049, 268] on div "alarm_off Não compareceu" at bounding box center [1061, 267] width 76 height 33
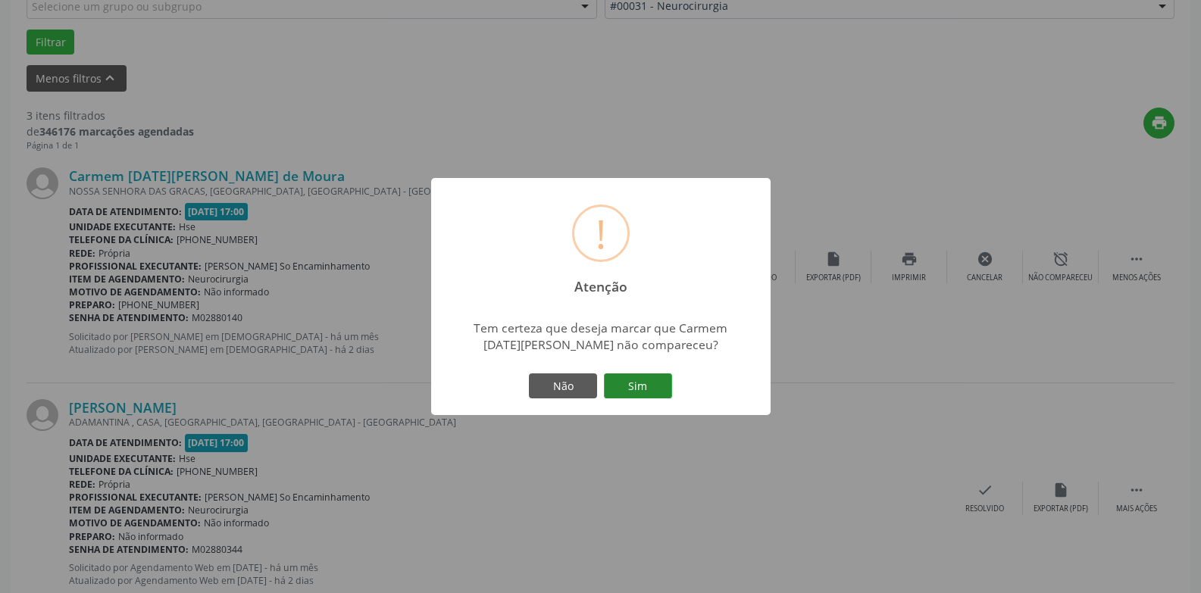
click at [645, 385] on button "Sim" at bounding box center [638, 386] width 68 height 26
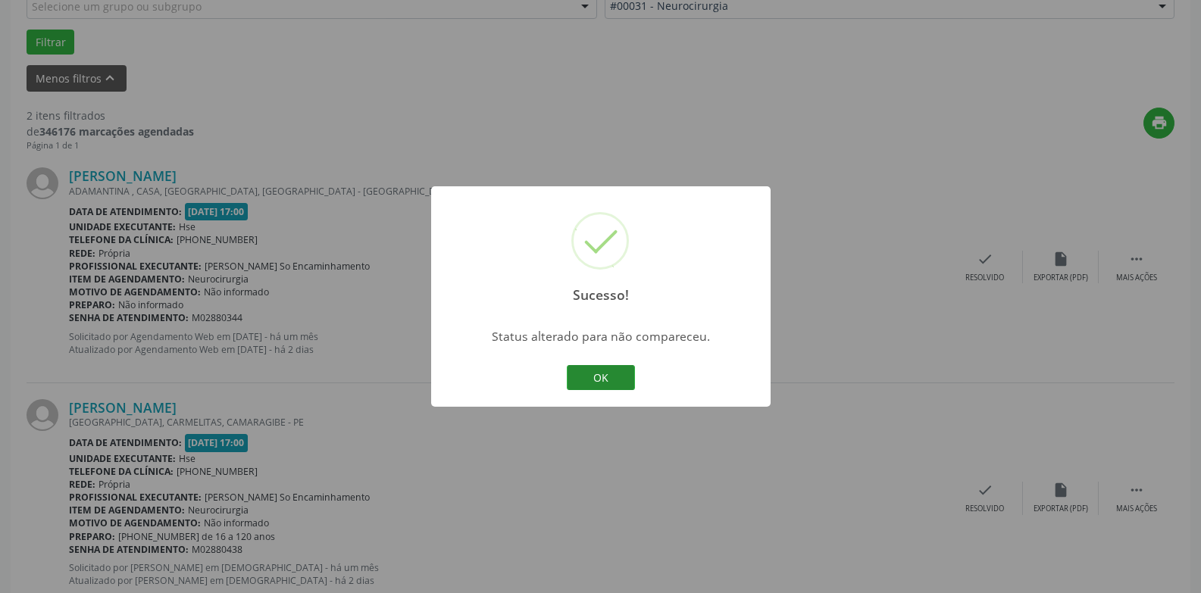
click at [600, 366] on button "OK" at bounding box center [601, 378] width 68 height 26
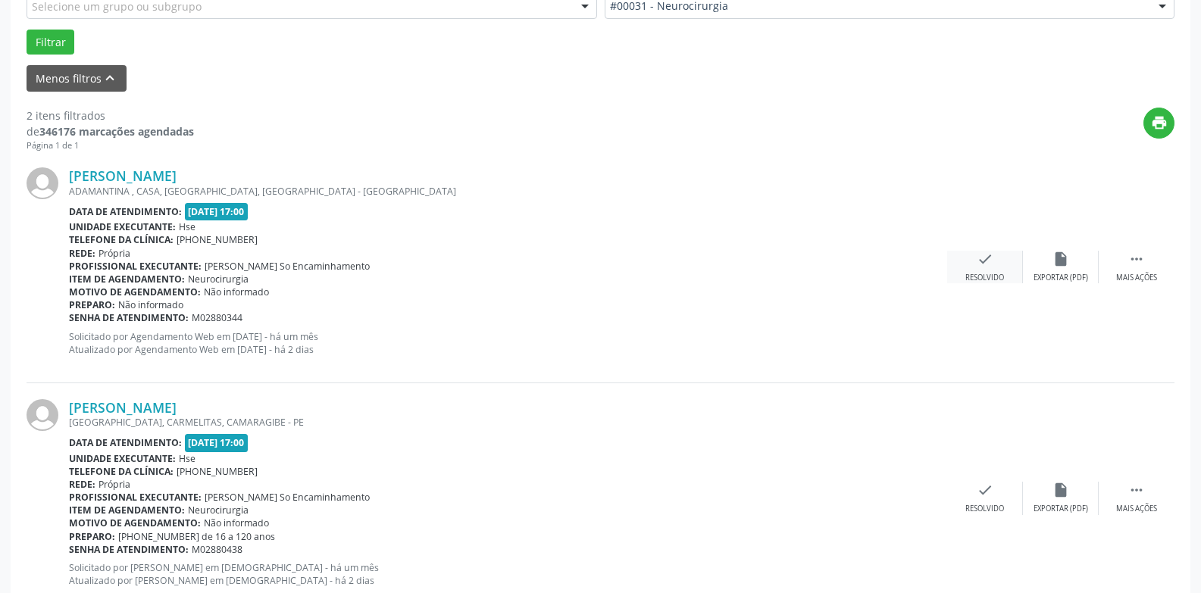
click at [973, 271] on div "check Resolvido" at bounding box center [985, 267] width 76 height 33
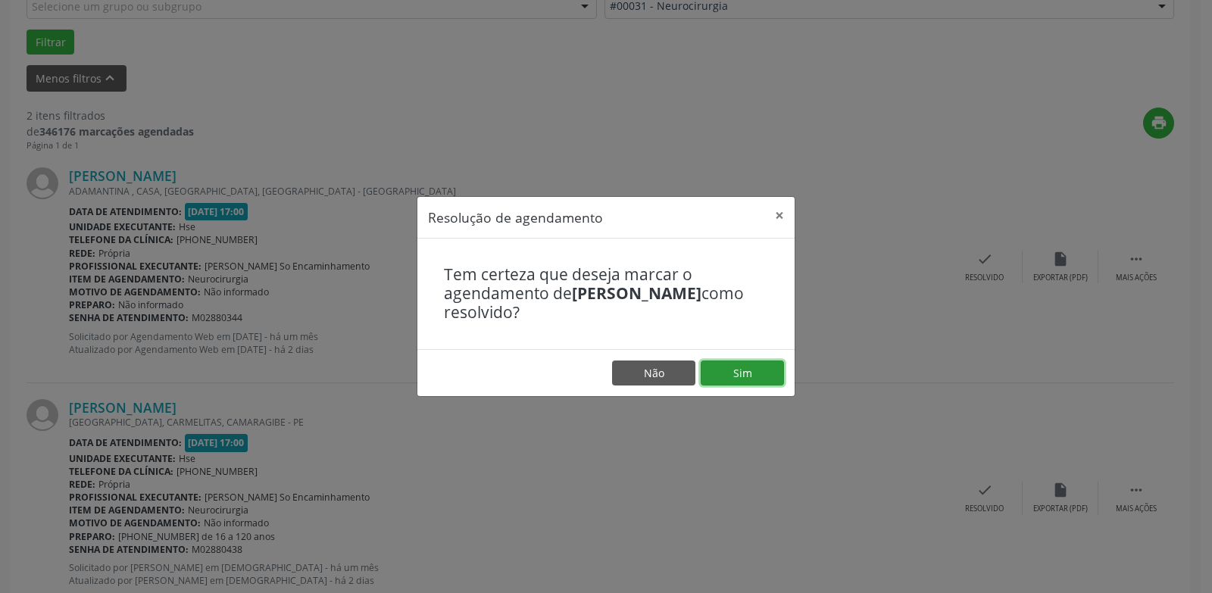
click at [740, 367] on button "Sim" at bounding box center [742, 374] width 83 height 26
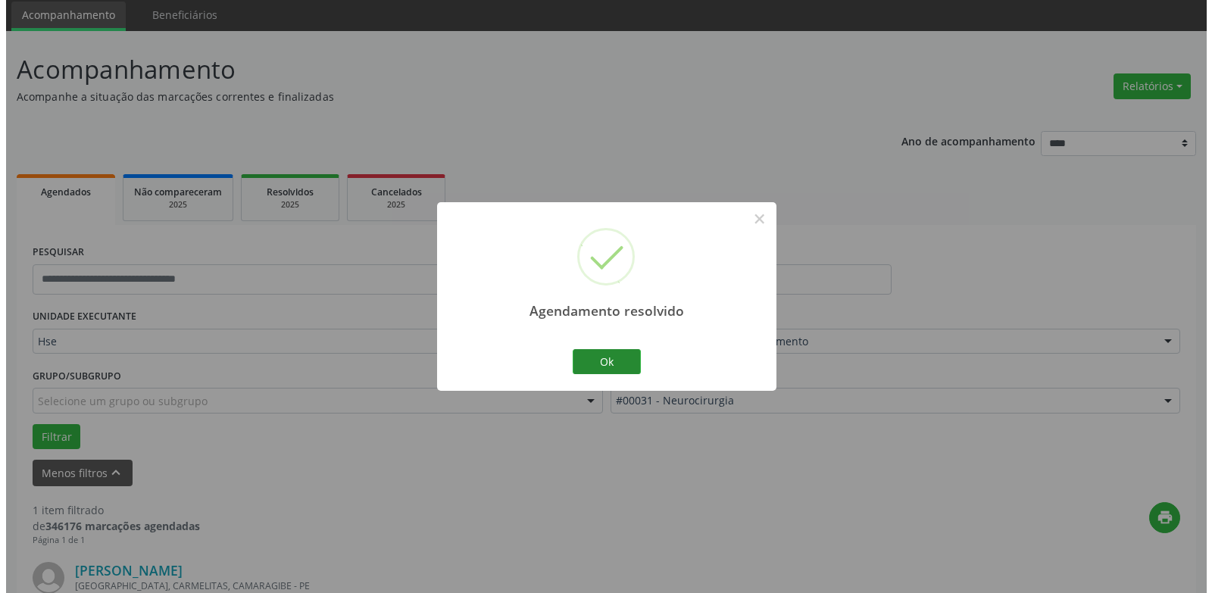
scroll to position [263, 0]
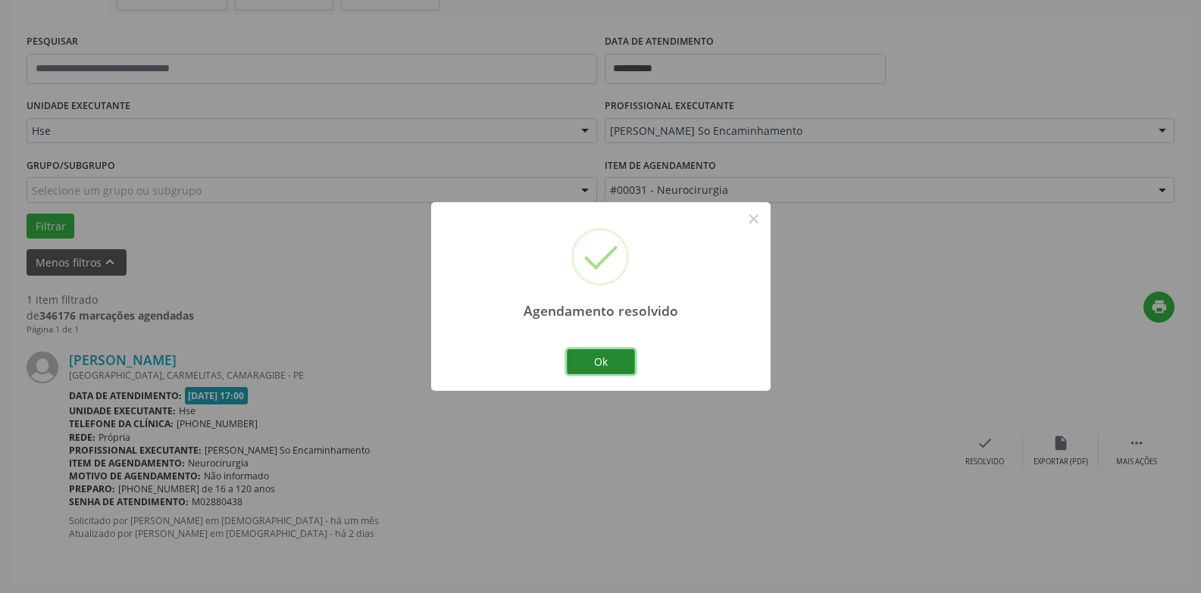
click at [593, 363] on button "Ok" at bounding box center [601, 362] width 68 height 26
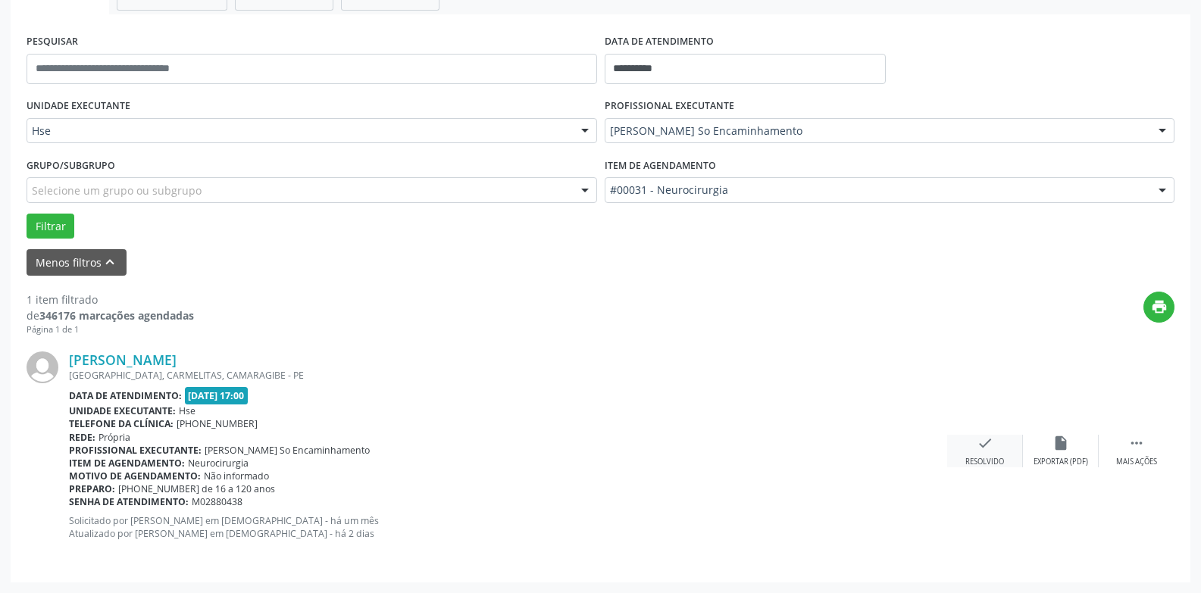
click at [987, 457] on div "Resolvido" at bounding box center [984, 462] width 39 height 11
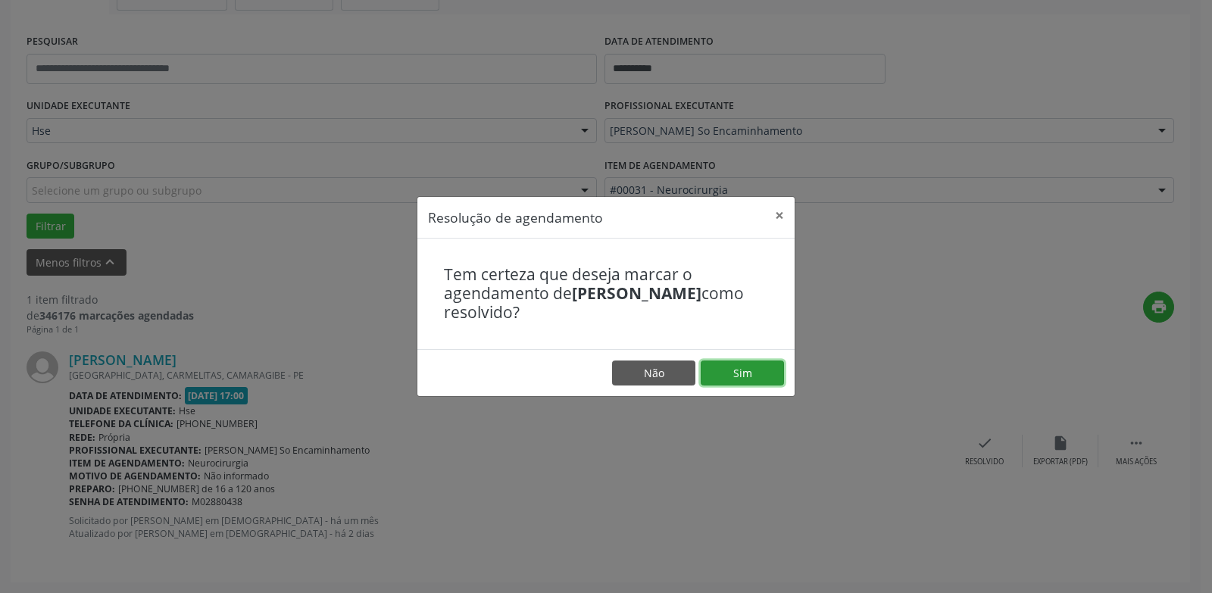
click at [741, 375] on button "Sim" at bounding box center [742, 374] width 83 height 26
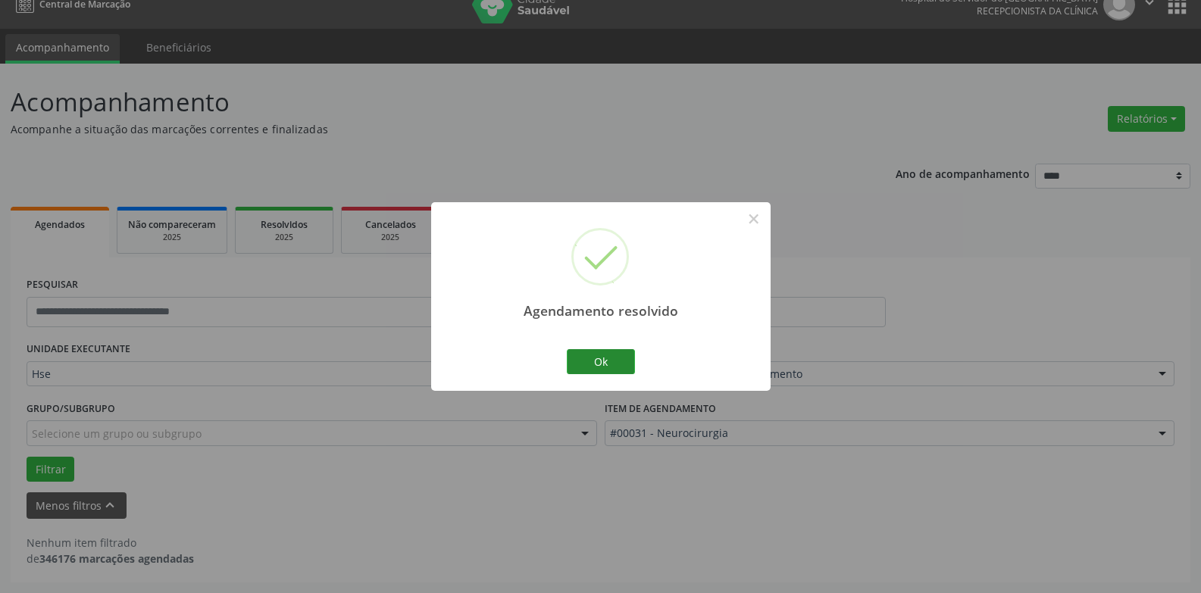
scroll to position [20, 0]
click at [607, 342] on div "Agendamento resolvido × Ok Cancel" at bounding box center [600, 296] width 339 height 189
click at [590, 363] on button "Ok" at bounding box center [601, 362] width 68 height 26
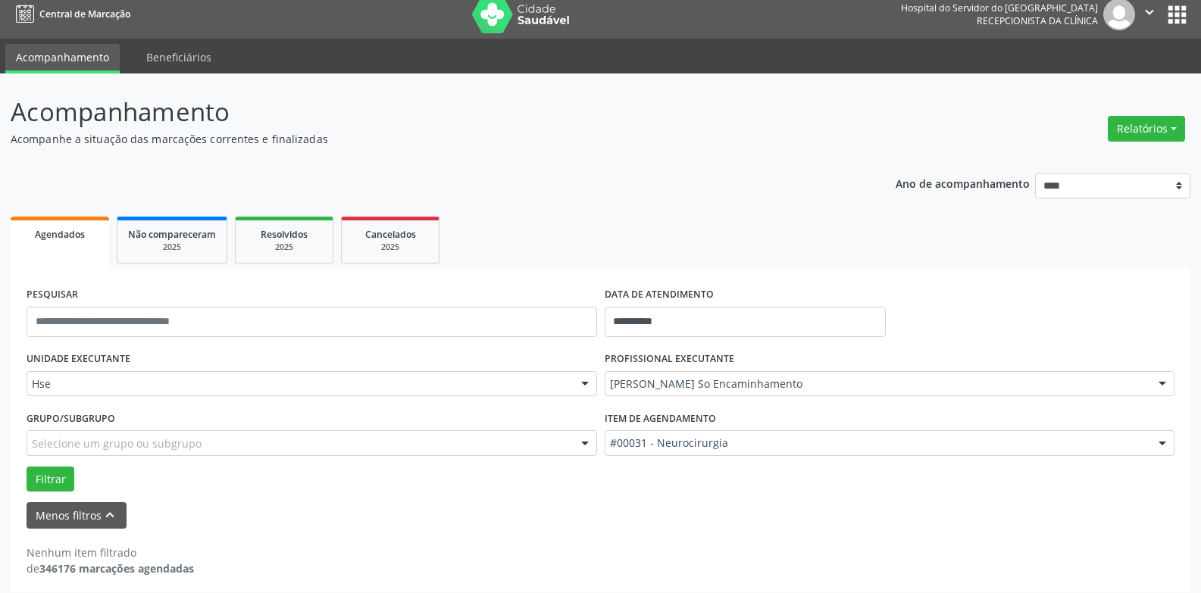
scroll to position [0, 0]
